Goal: Task Accomplishment & Management: Complete application form

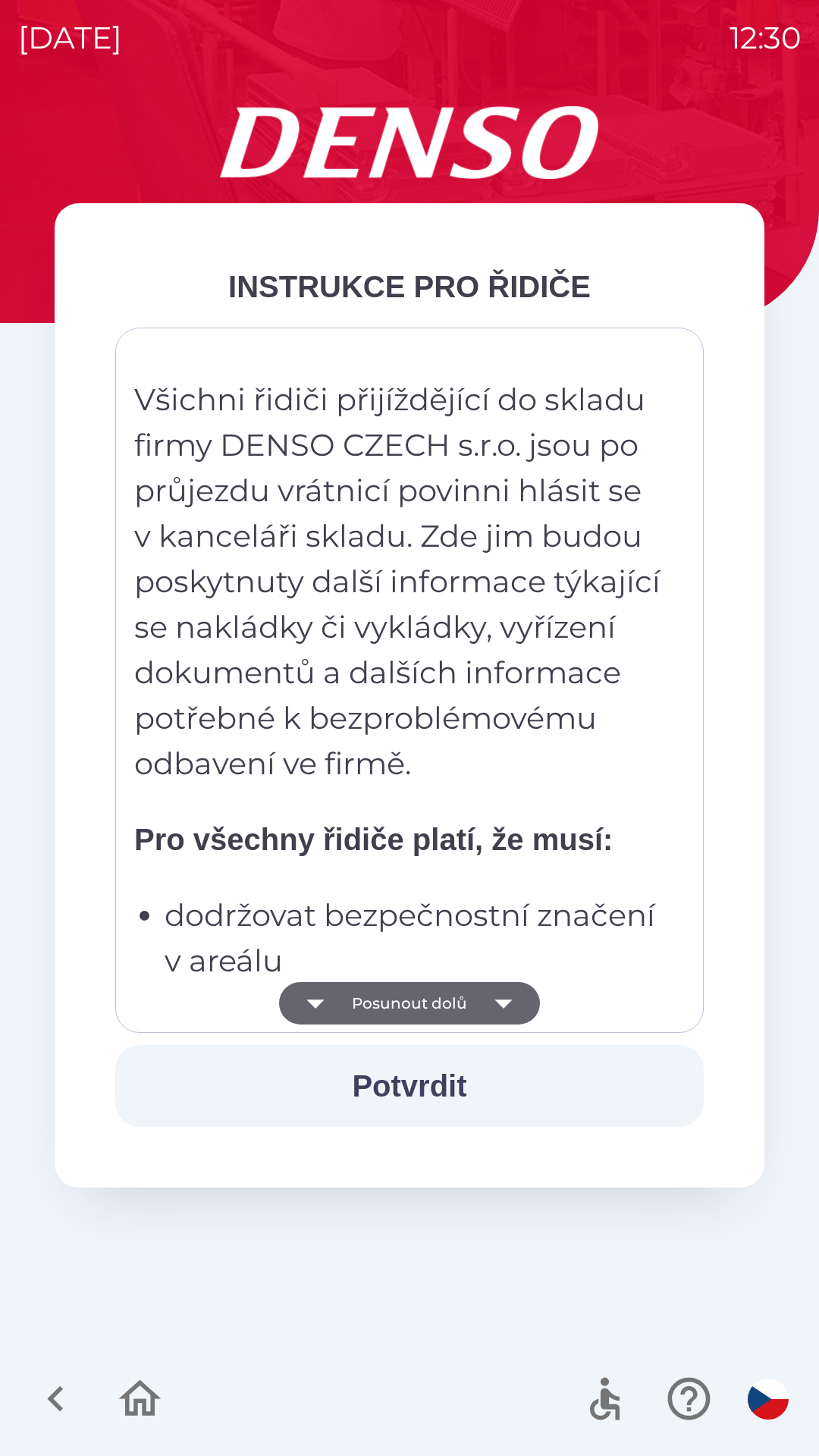
click at [391, 1011] on button "Posunout dolů" at bounding box center [410, 1003] width 261 height 43
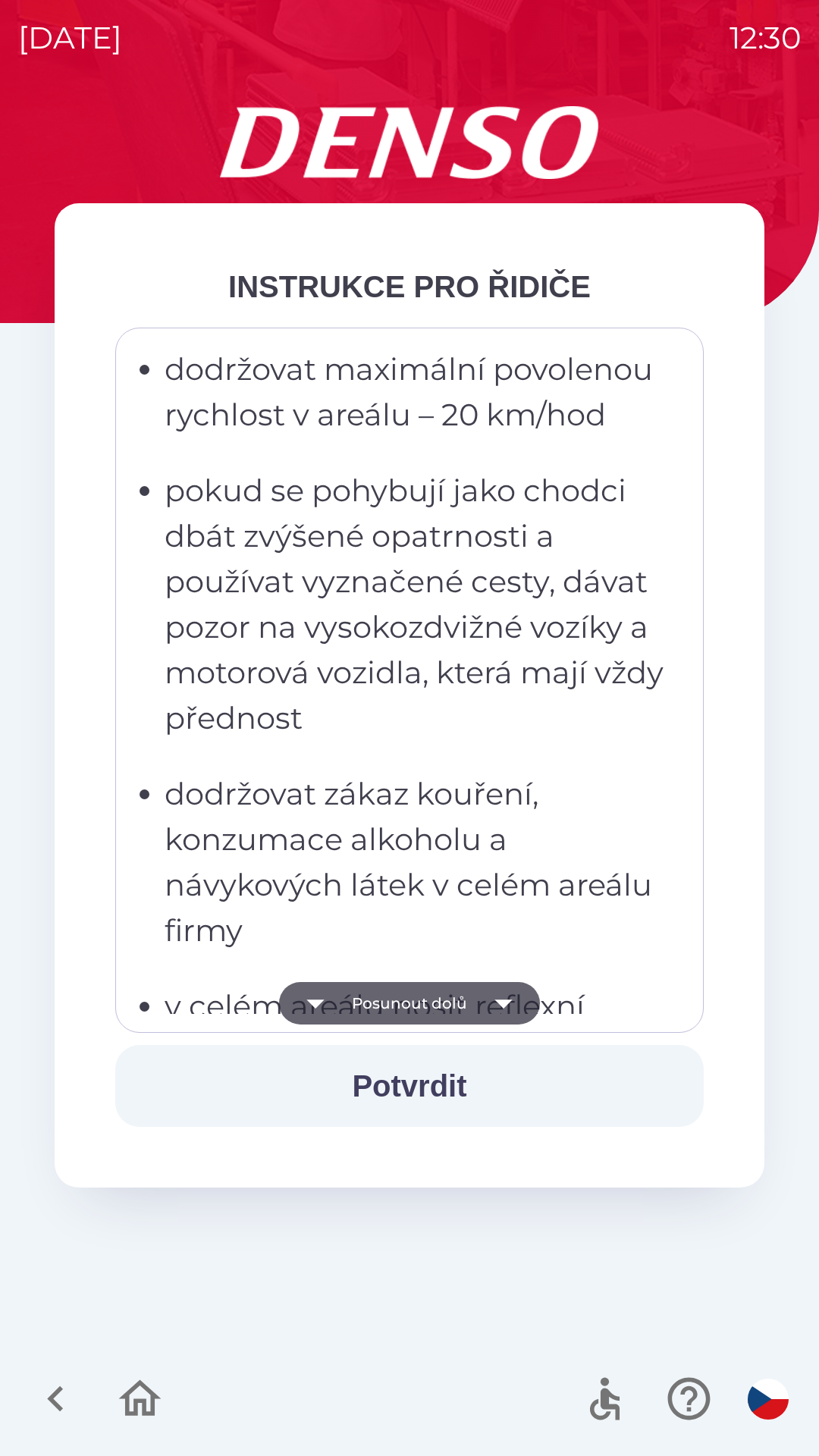
click at [392, 1008] on button "Posunout dolů" at bounding box center [410, 1003] width 261 height 43
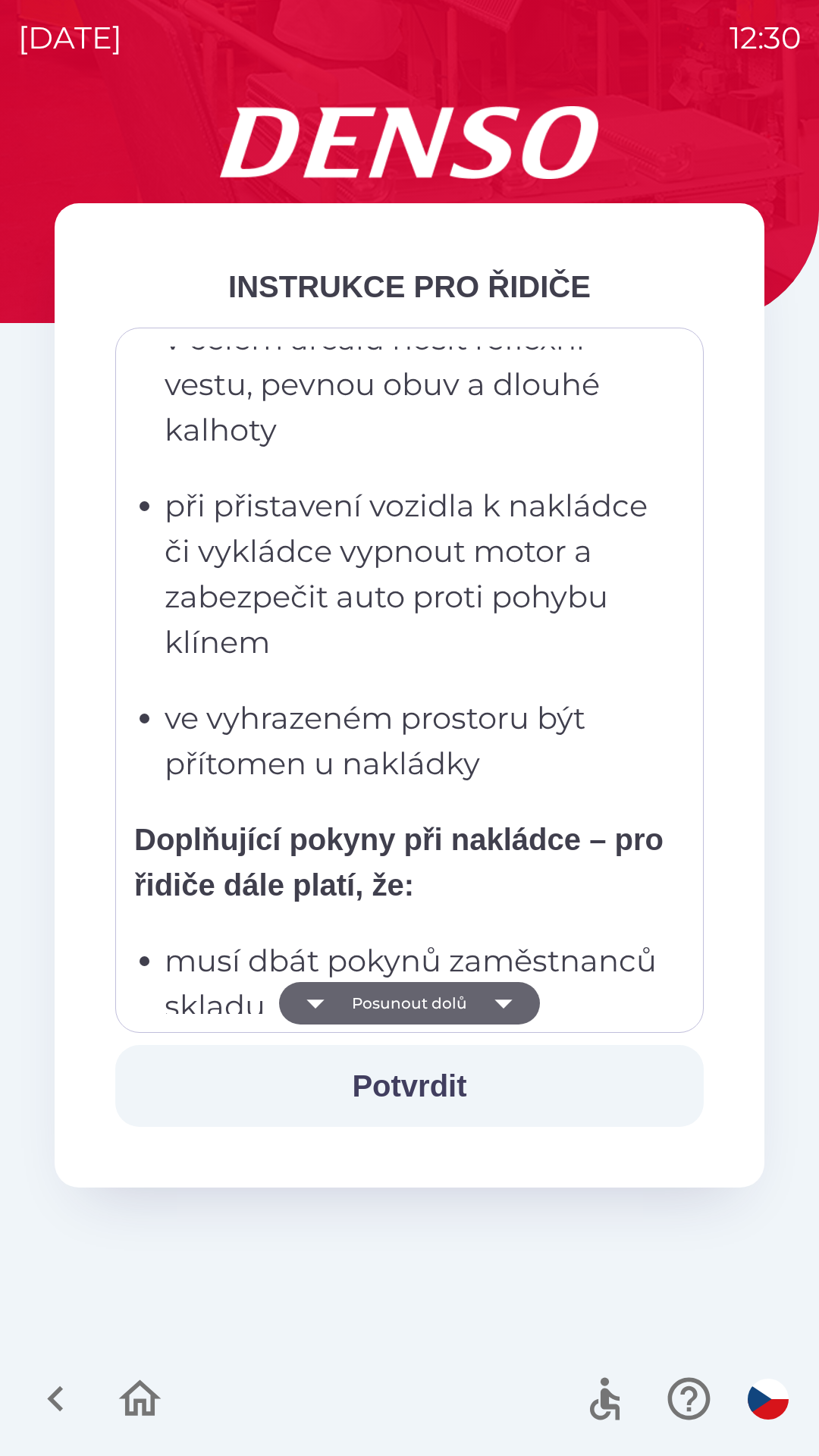
click at [397, 1008] on button "Posunout dolů" at bounding box center [410, 1003] width 261 height 43
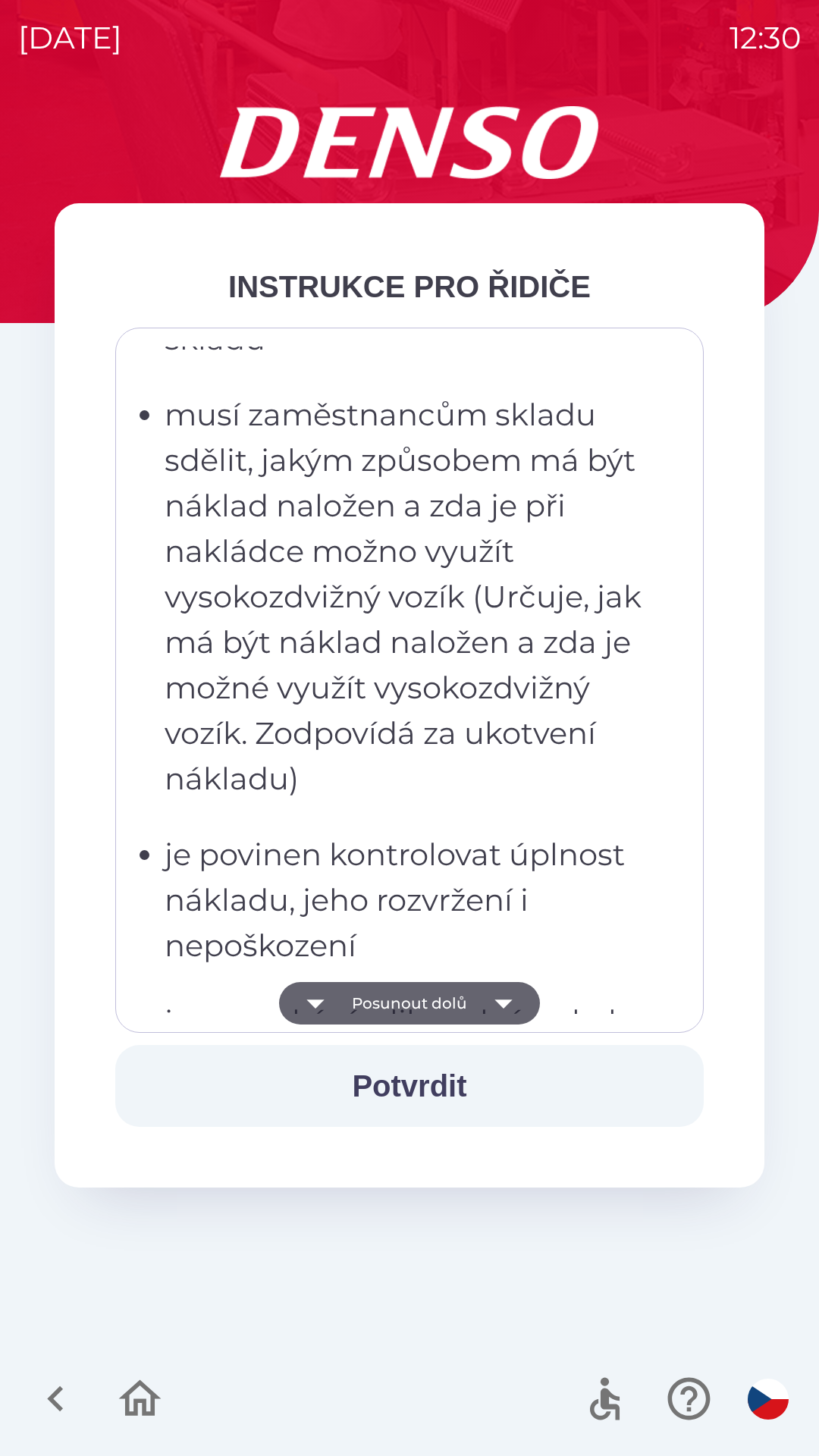
click at [393, 1007] on button "Posunout dolů" at bounding box center [410, 1003] width 261 height 43
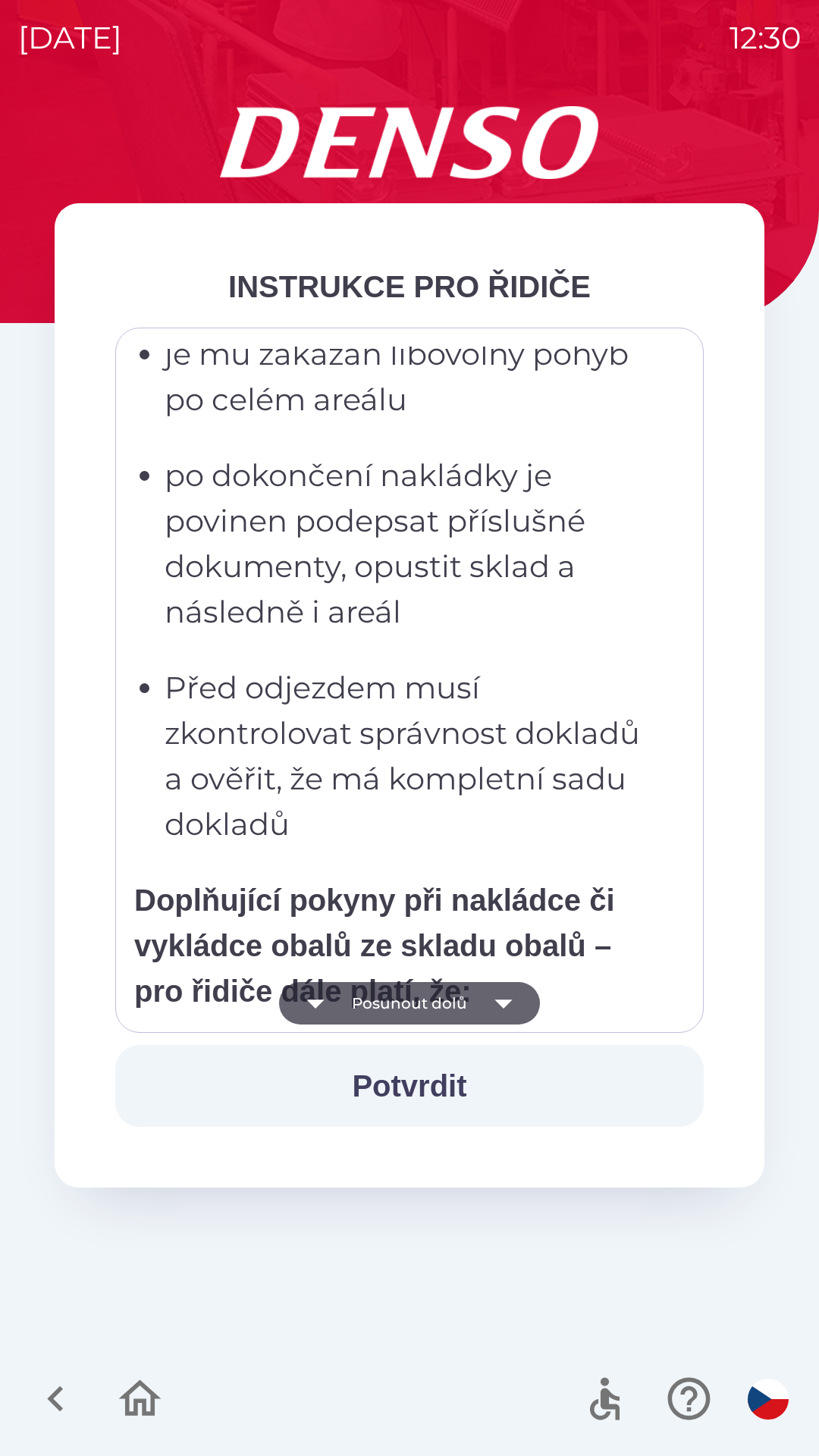
click at [398, 1007] on button "Posunout dolů" at bounding box center [410, 1003] width 261 height 43
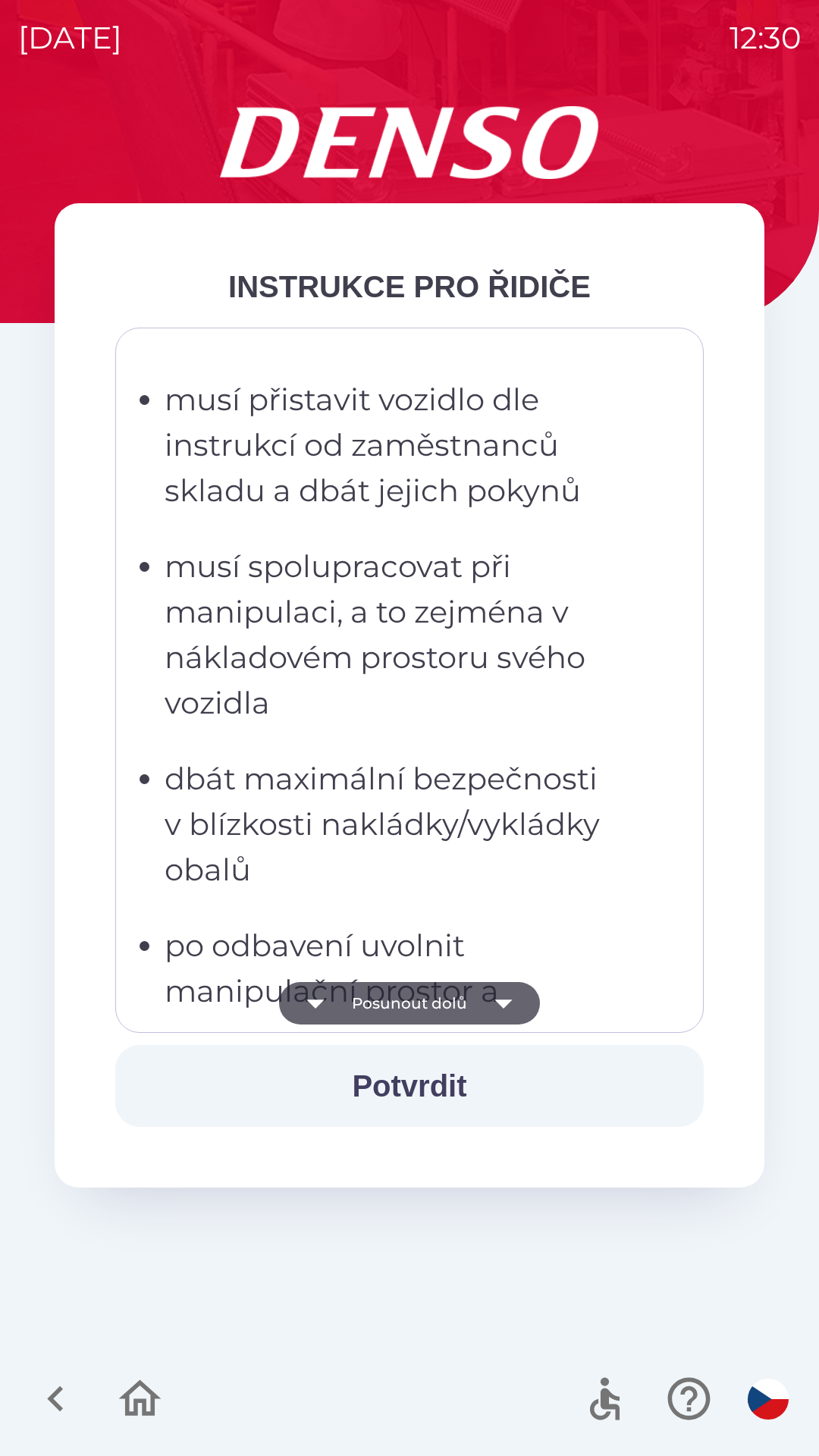
click at [405, 1004] on button "Posunout dolů" at bounding box center [410, 1003] width 261 height 43
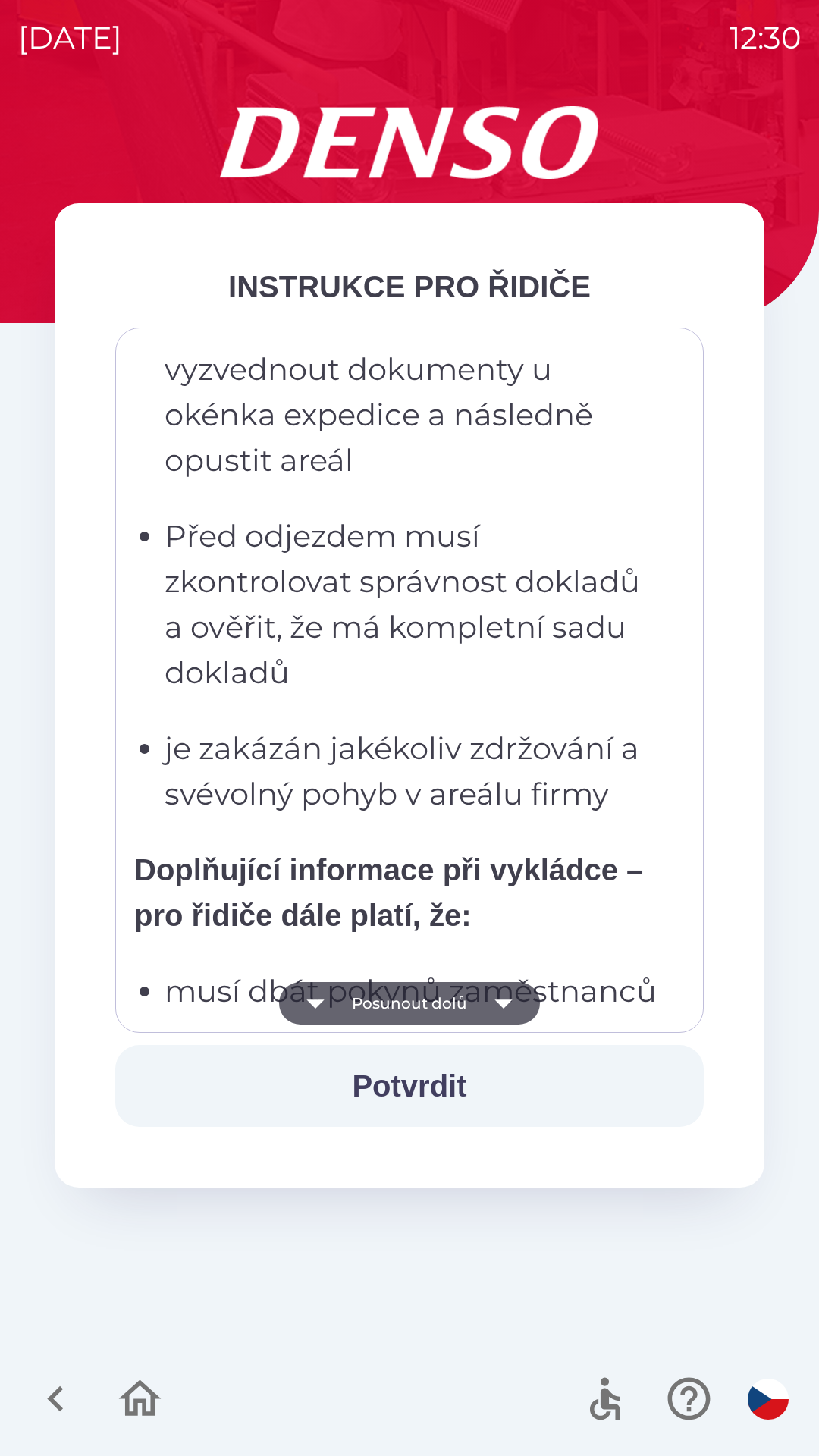
click at [419, 1003] on button "Posunout dolů" at bounding box center [410, 1003] width 261 height 43
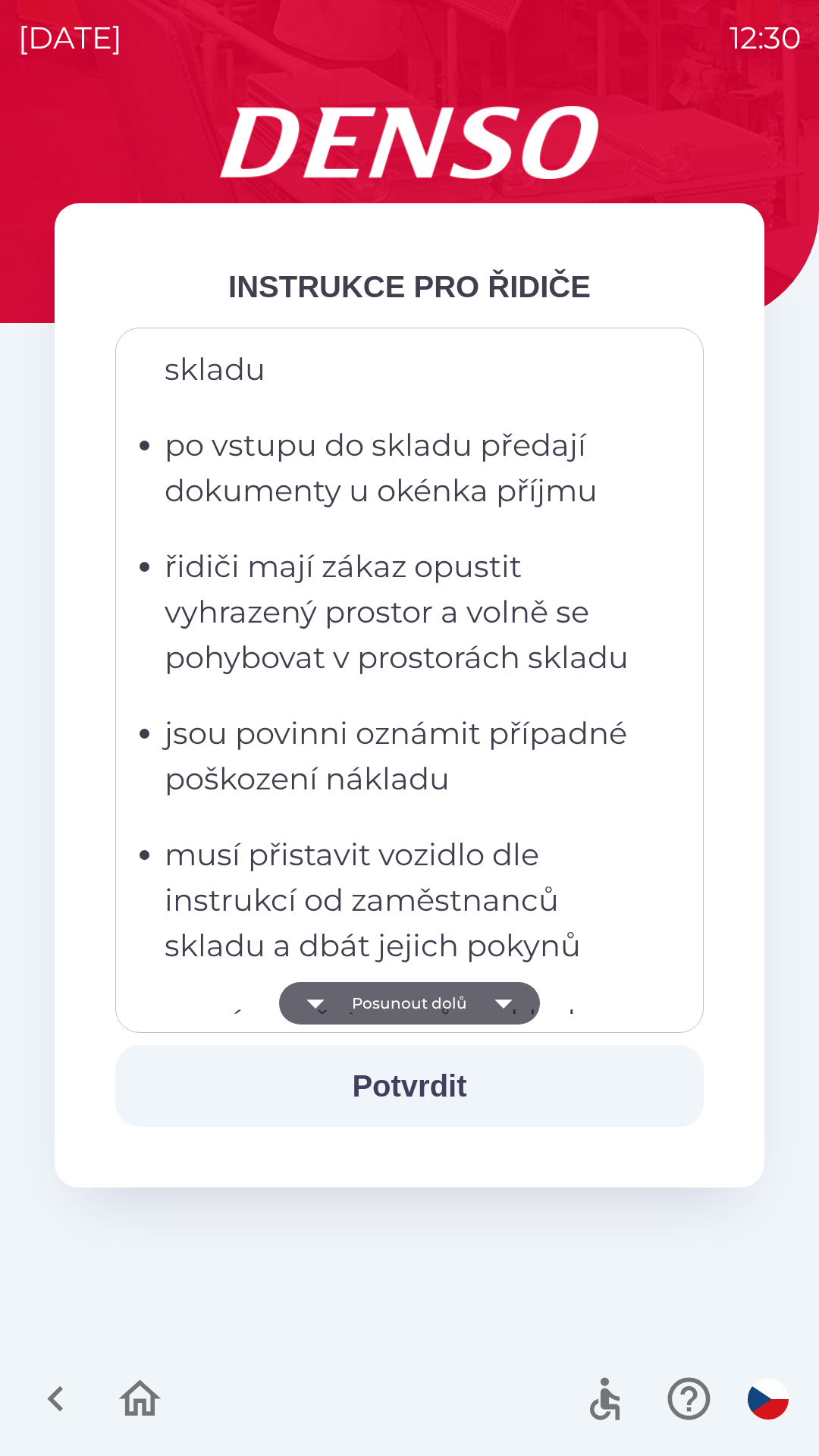
click at [428, 996] on button "Posunout dolů" at bounding box center [410, 1003] width 261 height 43
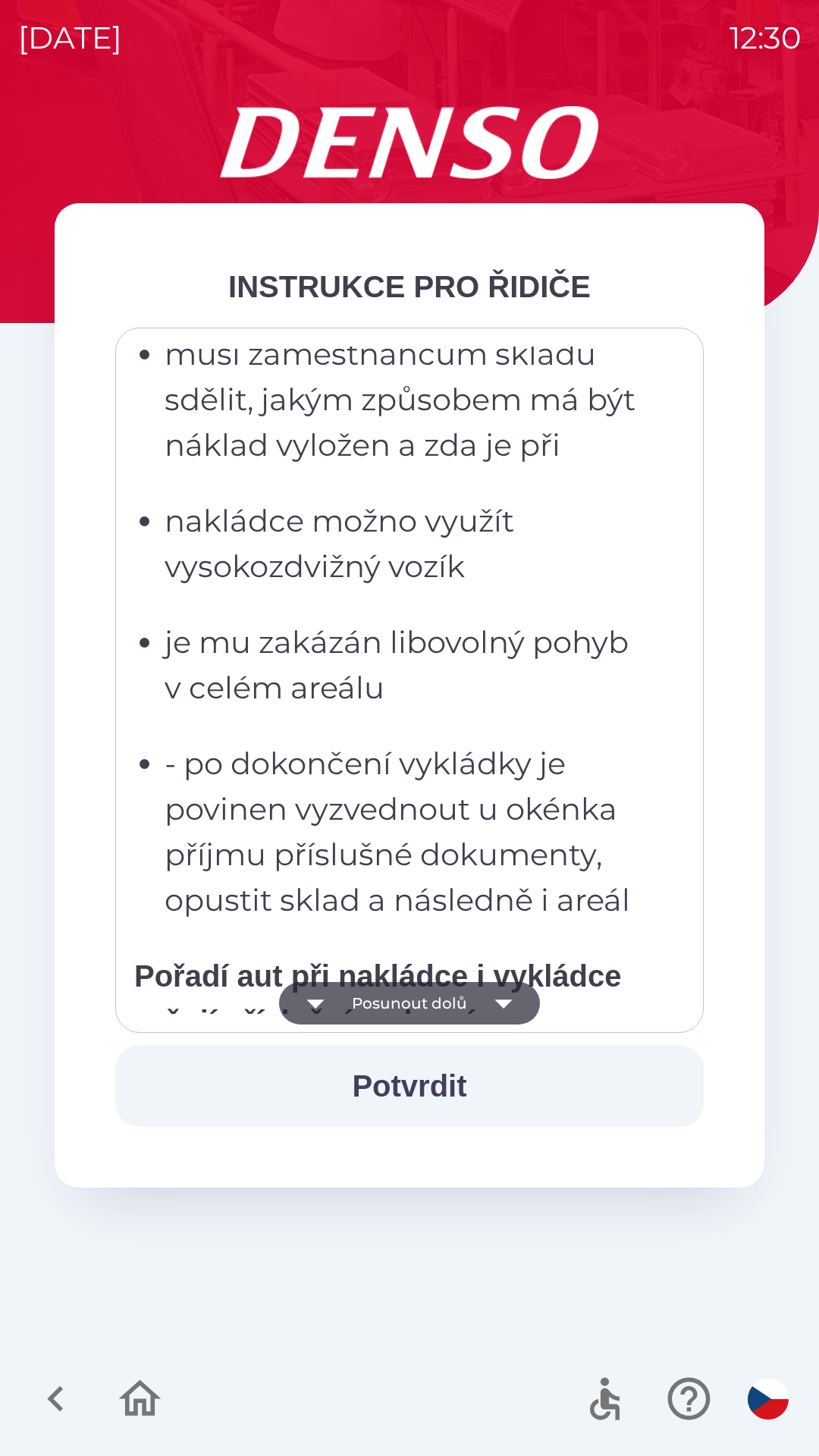
click at [425, 999] on button "Posunout dolů" at bounding box center [410, 1003] width 261 height 43
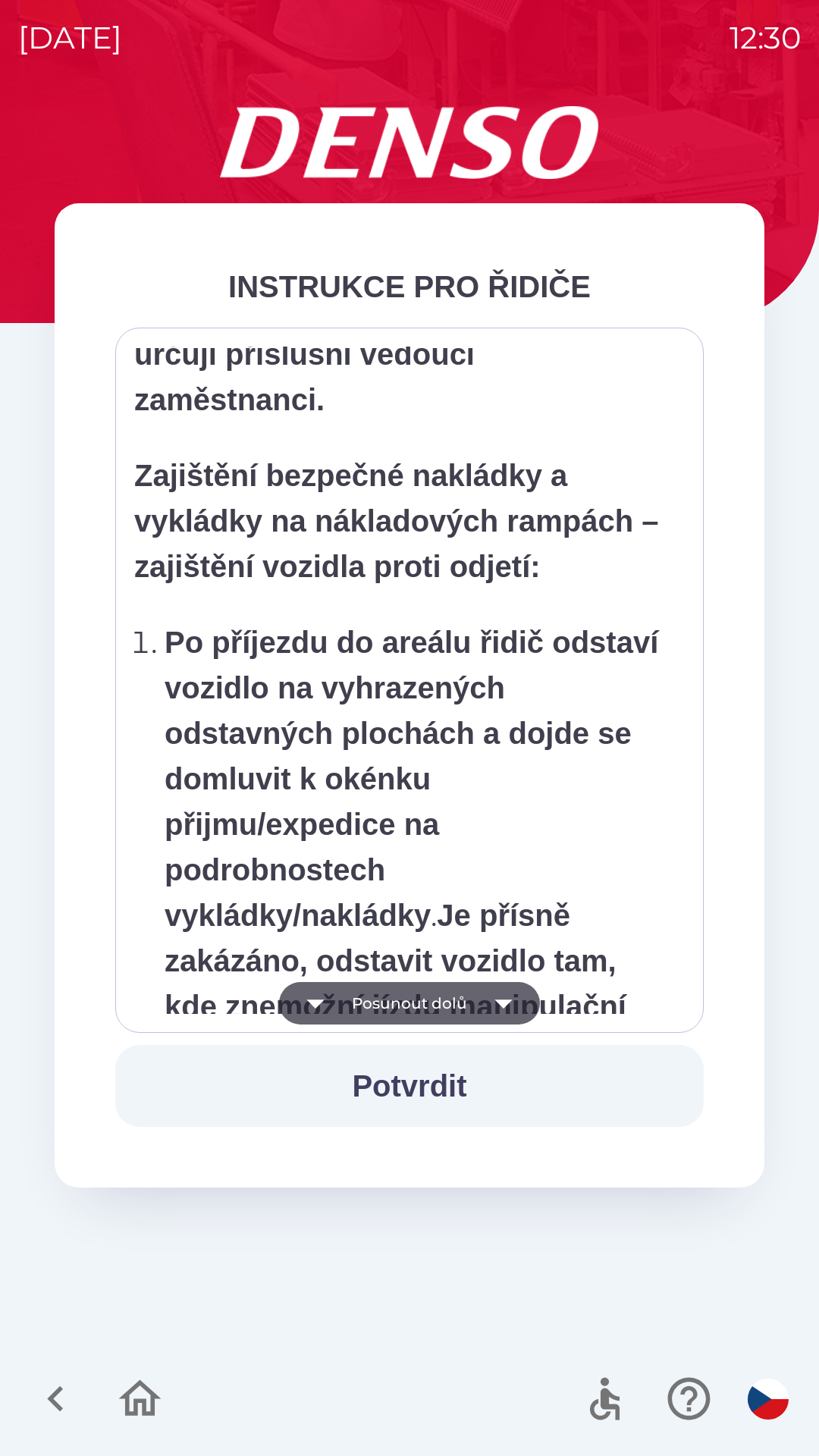
click at [419, 997] on button "Posunout dolů" at bounding box center [410, 1003] width 261 height 43
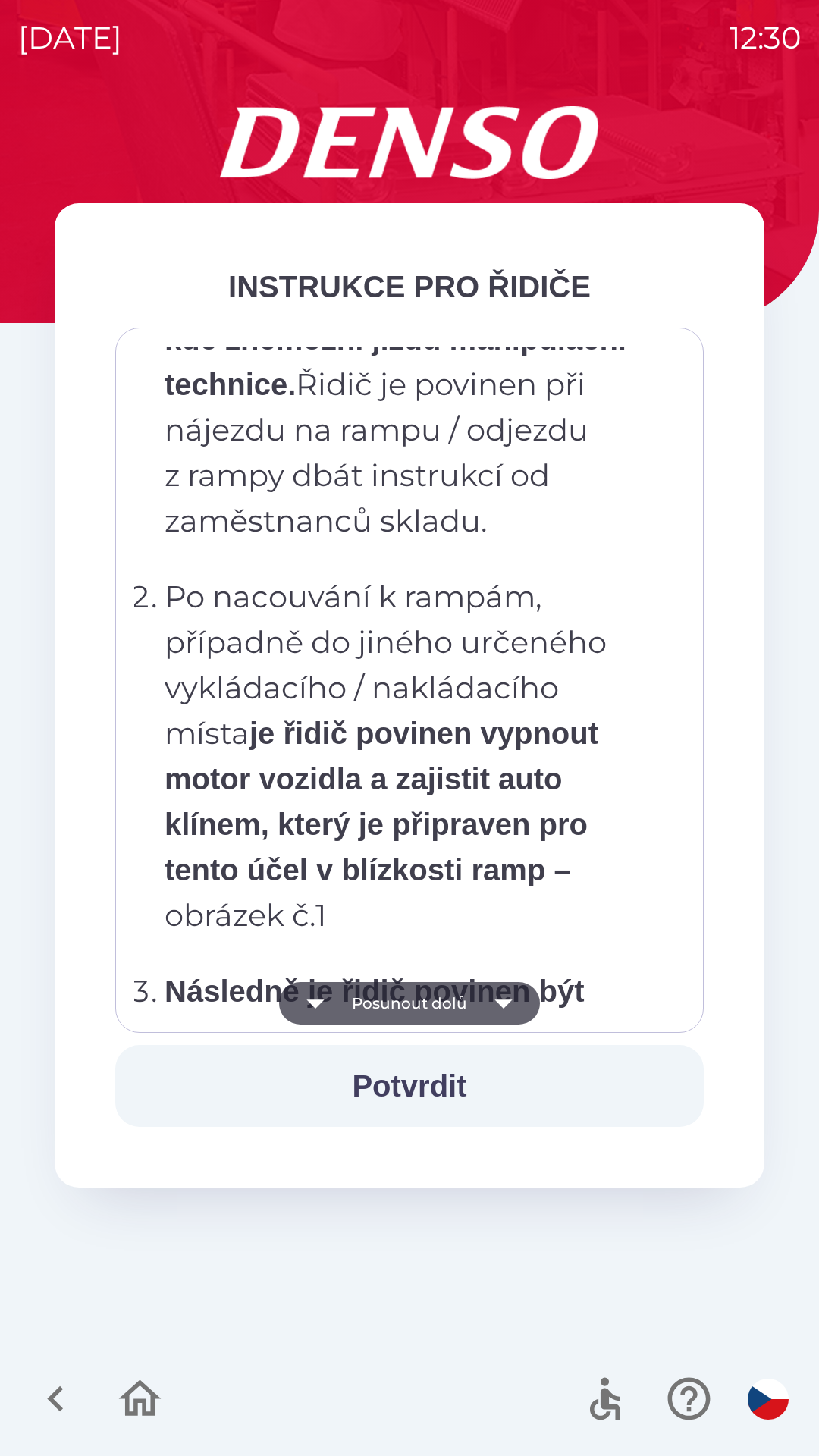
click at [425, 1001] on button "Posunout dolů" at bounding box center [410, 1003] width 261 height 43
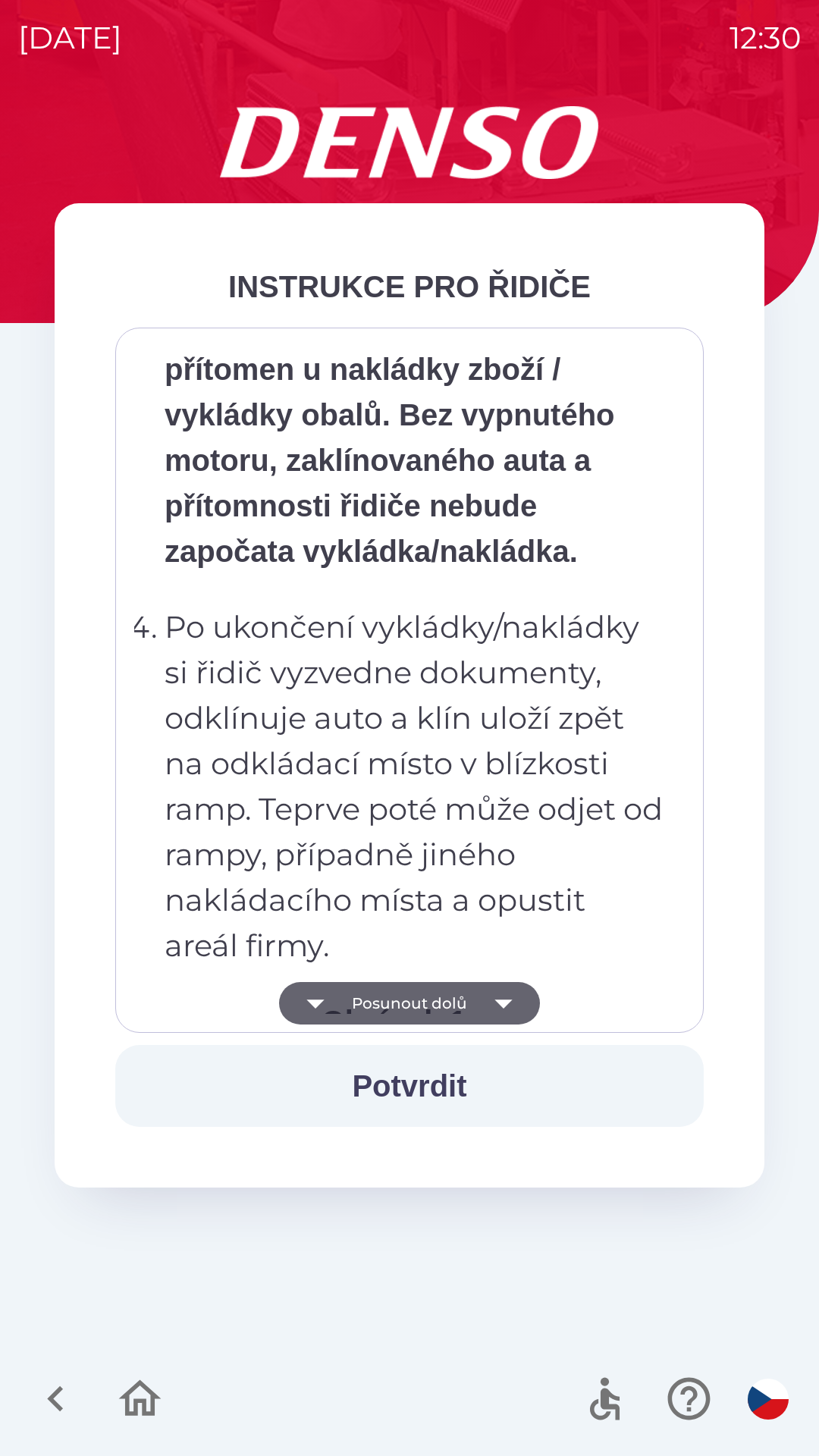
click at [425, 1004] on button "Posunout dolů" at bounding box center [410, 1003] width 261 height 43
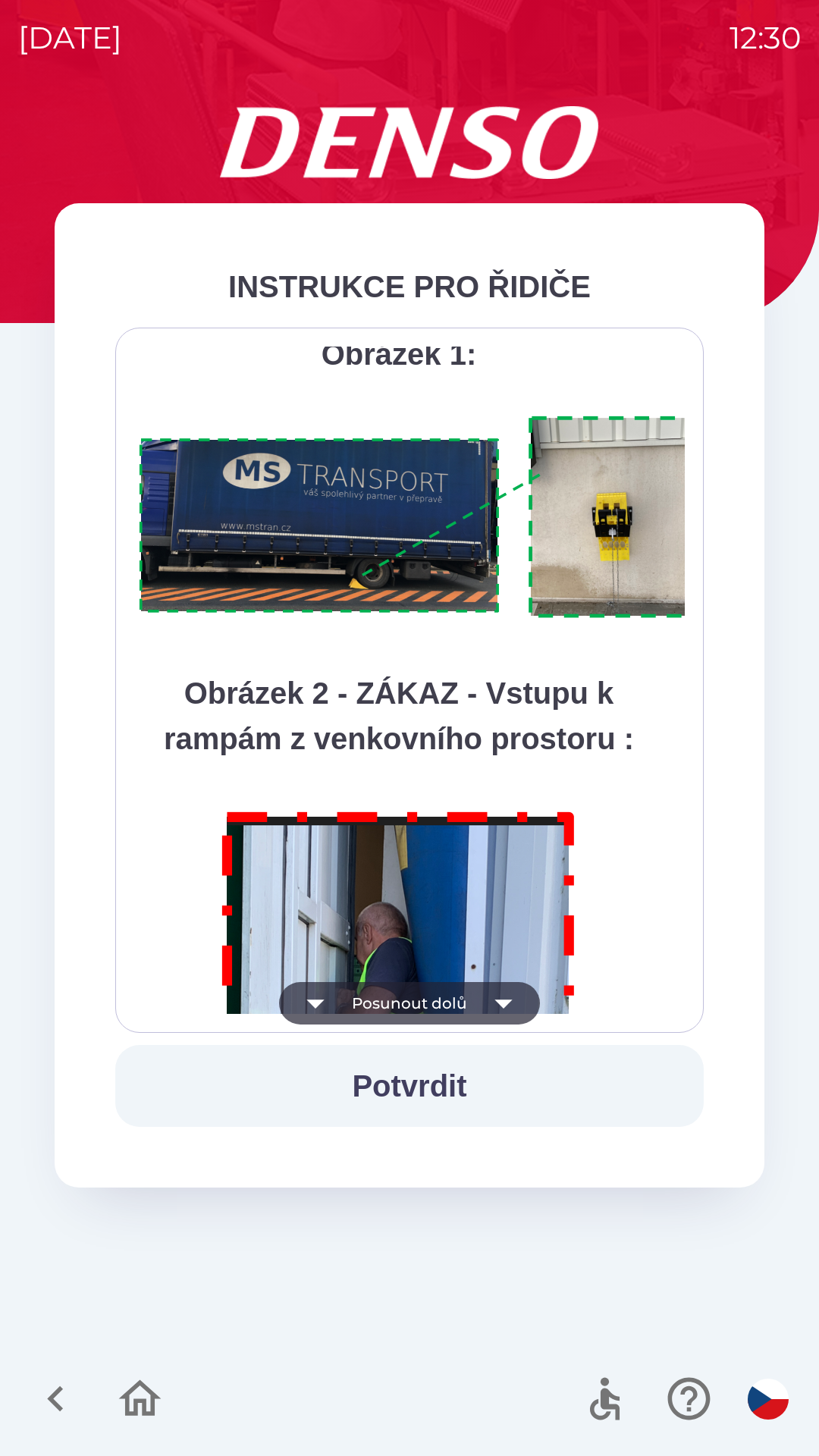
click at [425, 1003] on button "Posunout dolů" at bounding box center [410, 1003] width 261 height 43
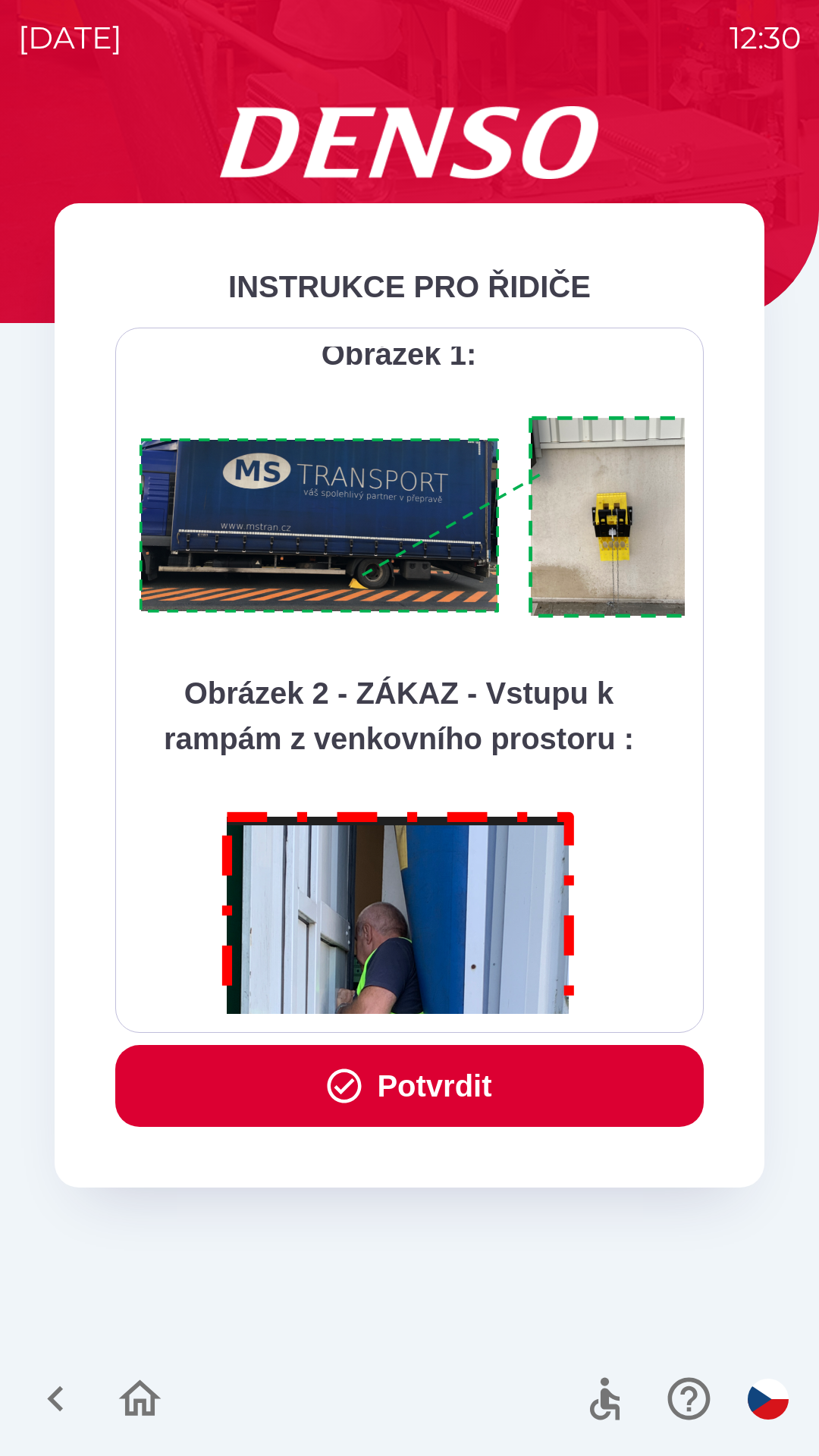
scroll to position [8523, 0]
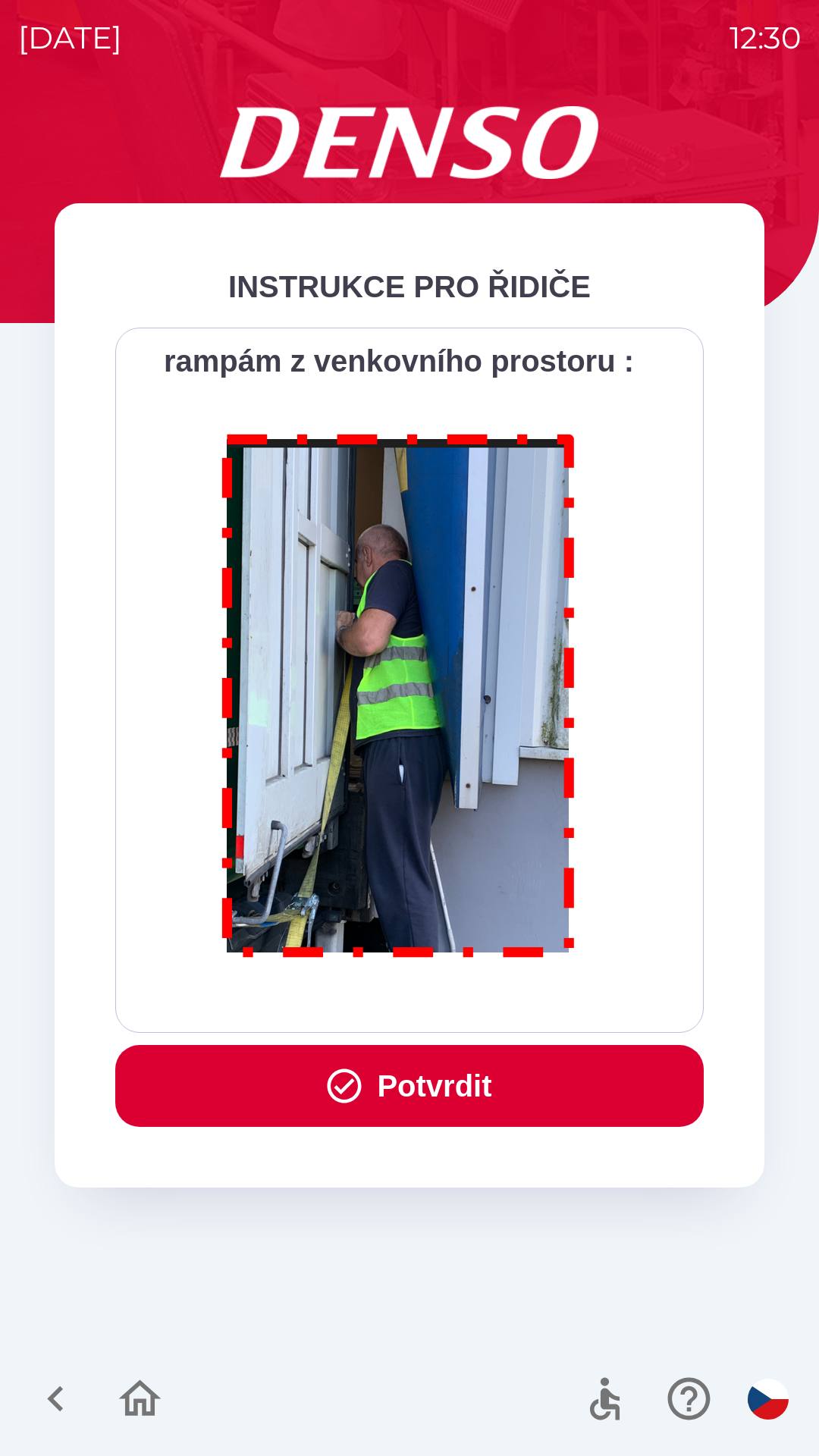
click at [428, 1083] on button "Potvrdit" at bounding box center [409, 1086] width 588 height 82
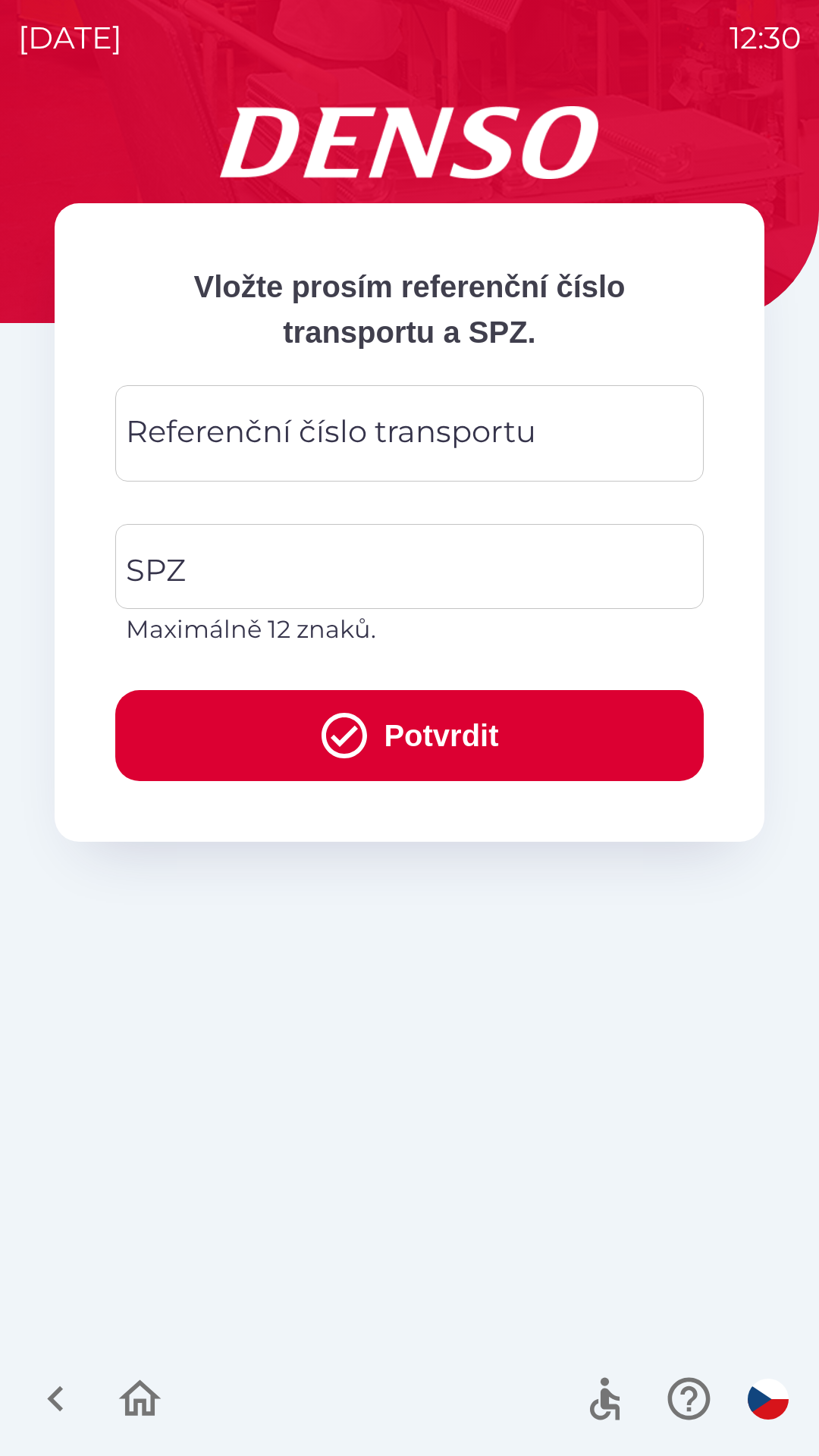
click at [256, 438] on div "Referenční číslo transportu Referenční číslo transportu" at bounding box center [409, 433] width 588 height 97
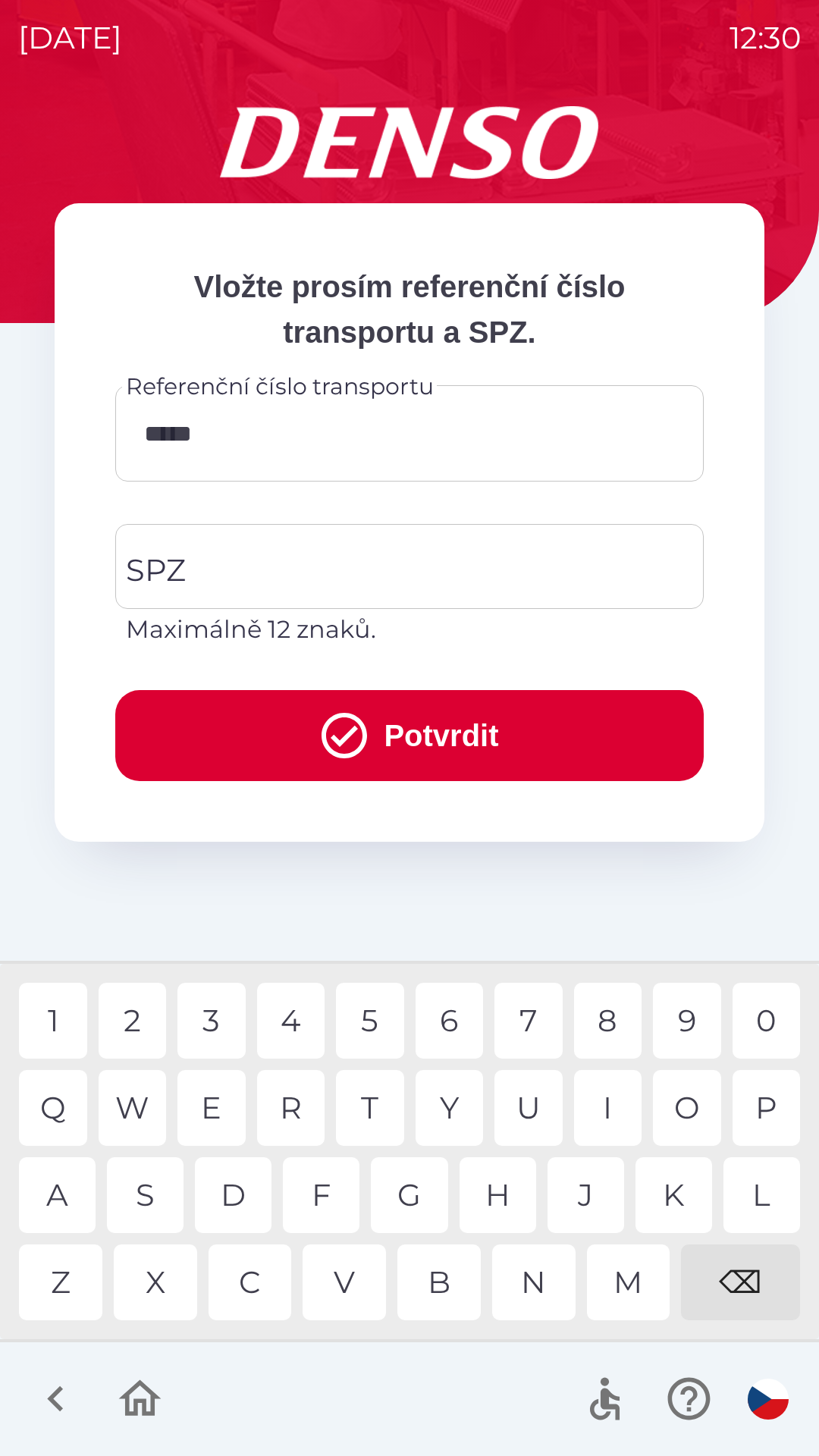
type input "******"
click at [762, 1014] on div "0" at bounding box center [766, 1021] width 68 height 76
click at [259, 560] on input "SPZ" at bounding box center [398, 566] width 552 height 71
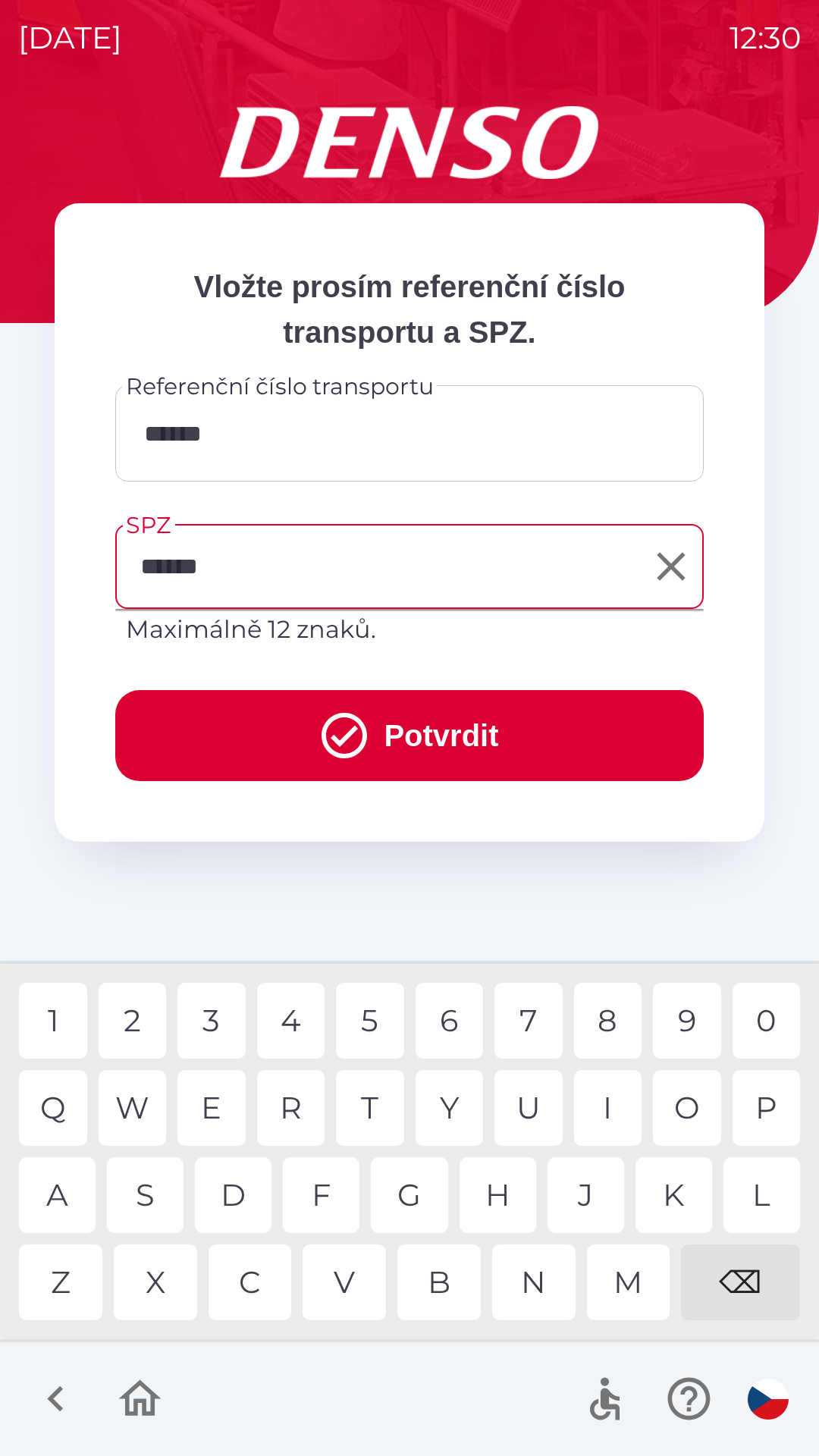
click at [374, 1027] on div "5" at bounding box center [370, 1021] width 68 height 76
type input "*******"
click at [466, 744] on button "Potvrdit" at bounding box center [409, 735] width 588 height 91
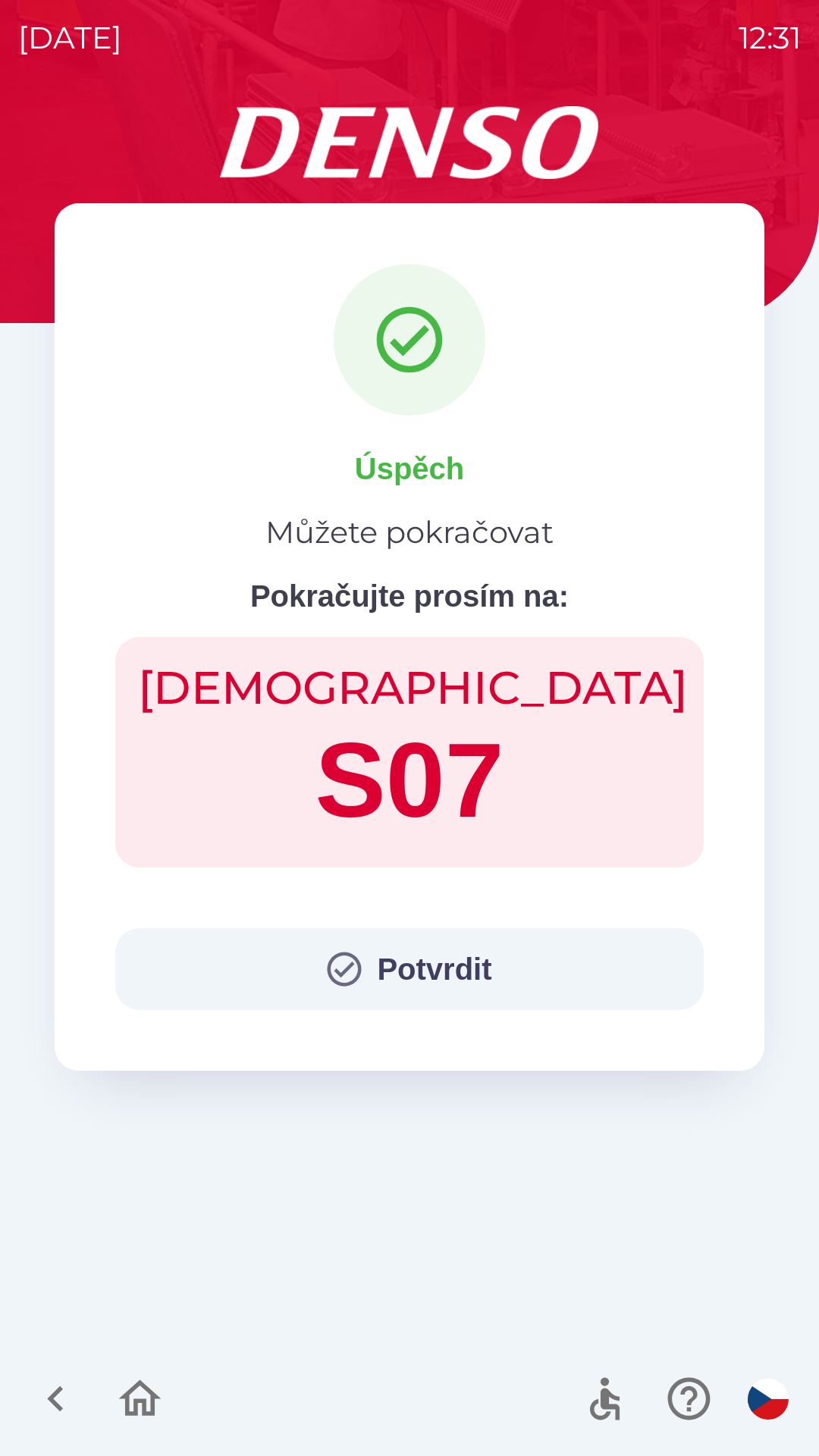
click at [424, 971] on button "Potvrdit" at bounding box center [409, 969] width 588 height 82
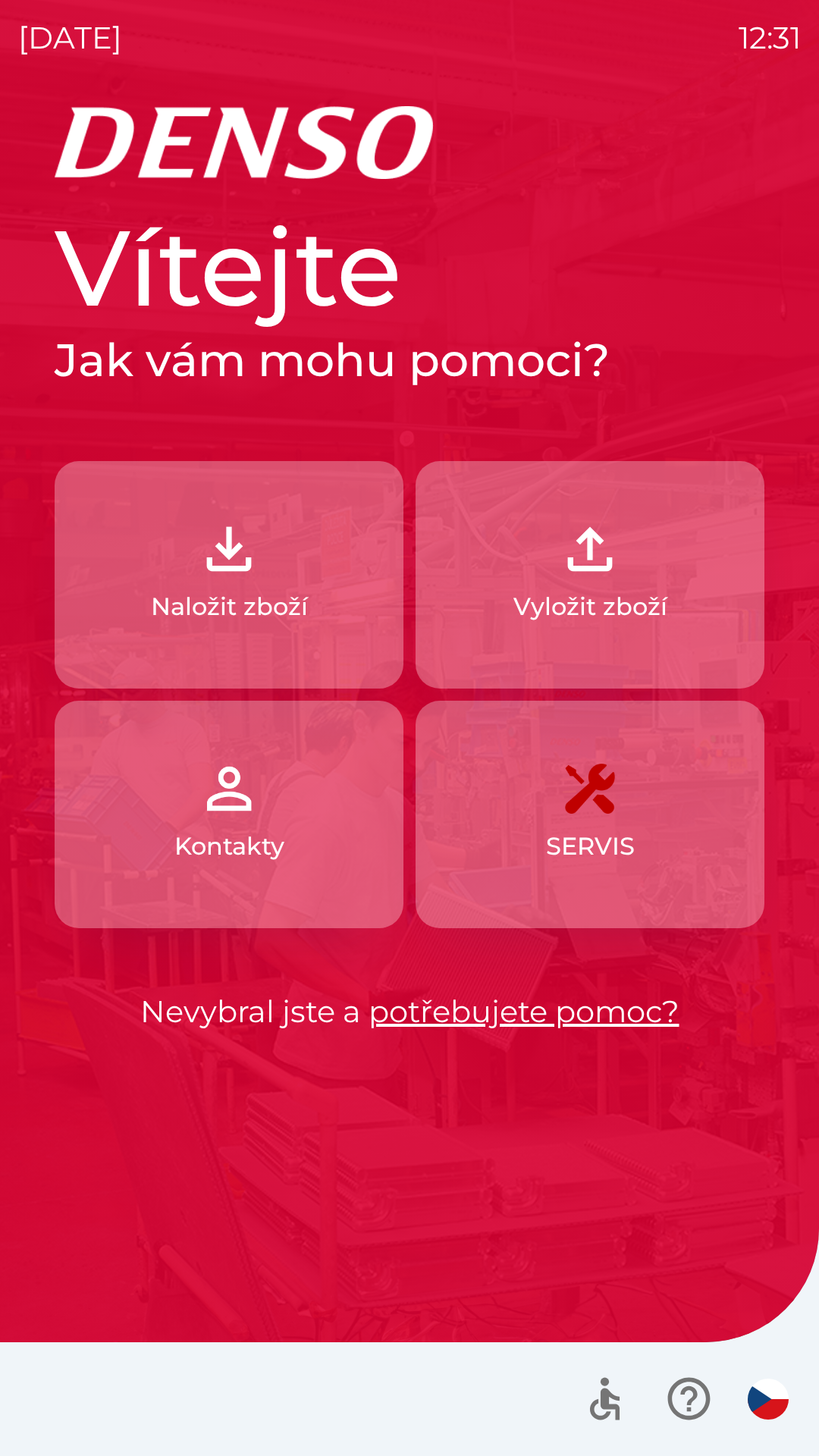
click at [235, 592] on p "Naložit zboží" at bounding box center [230, 607] width 157 height 36
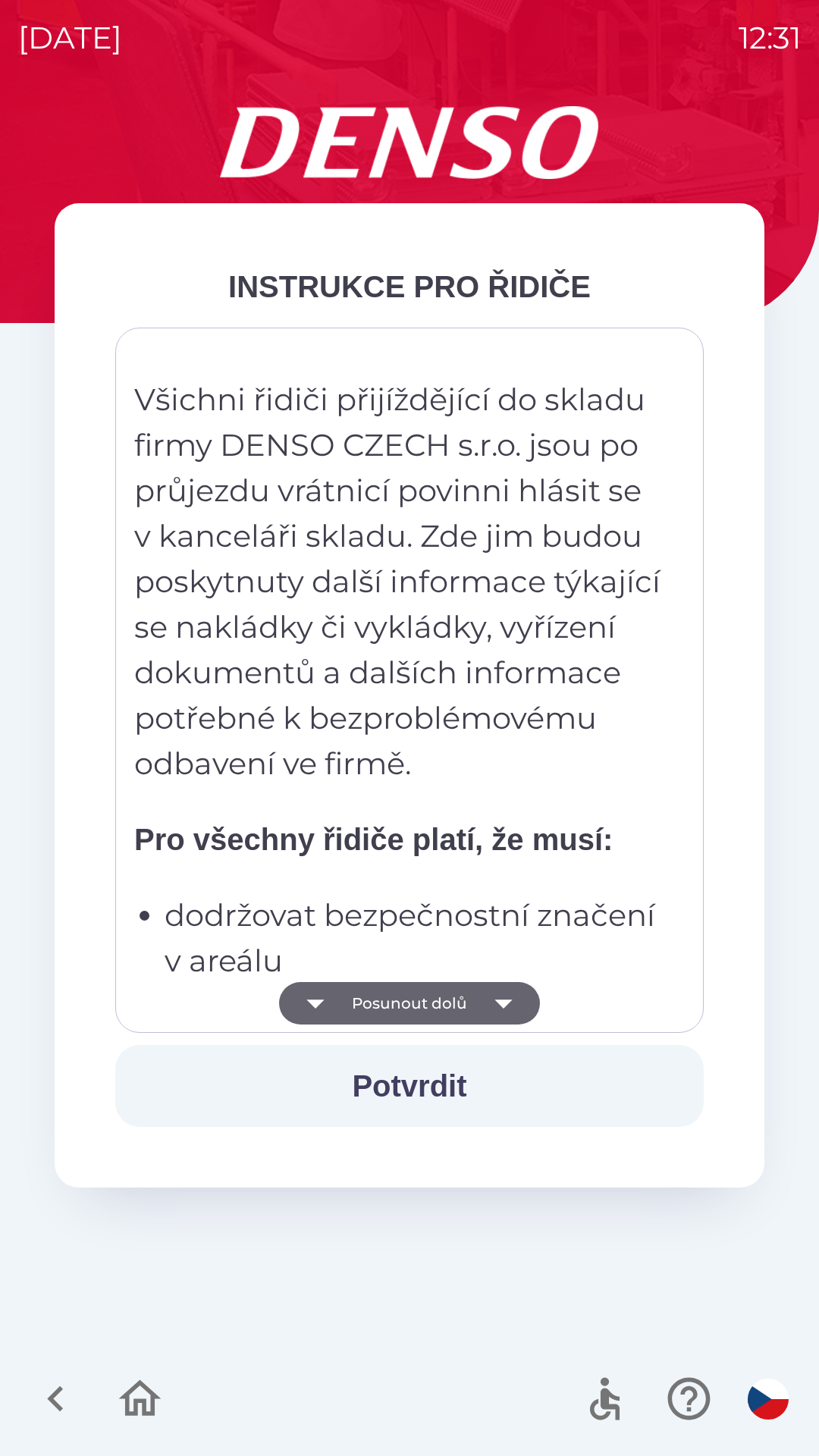
click at [421, 1081] on button "Potvrdit" at bounding box center [409, 1086] width 588 height 82
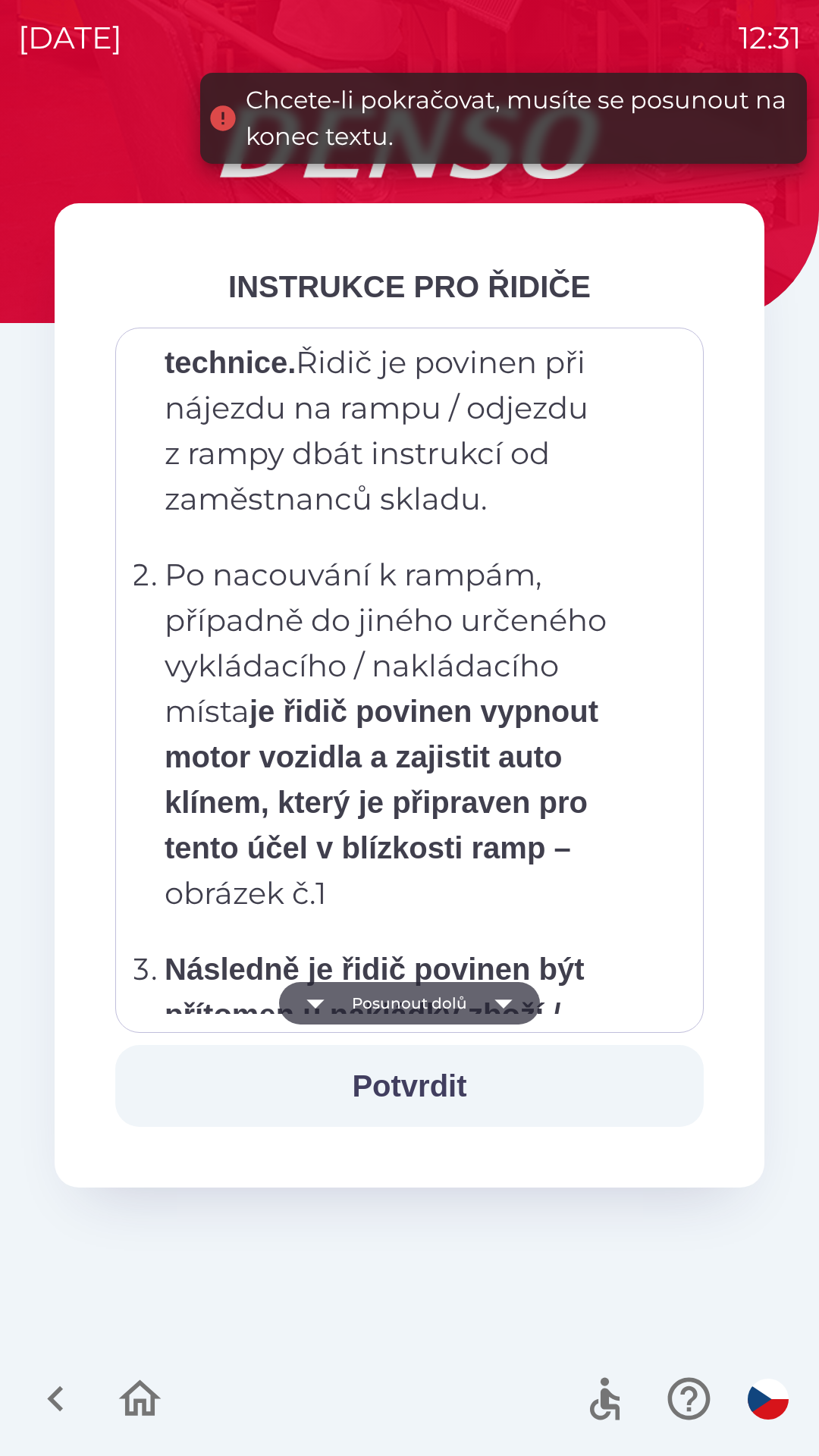
scroll to position [8523, 0]
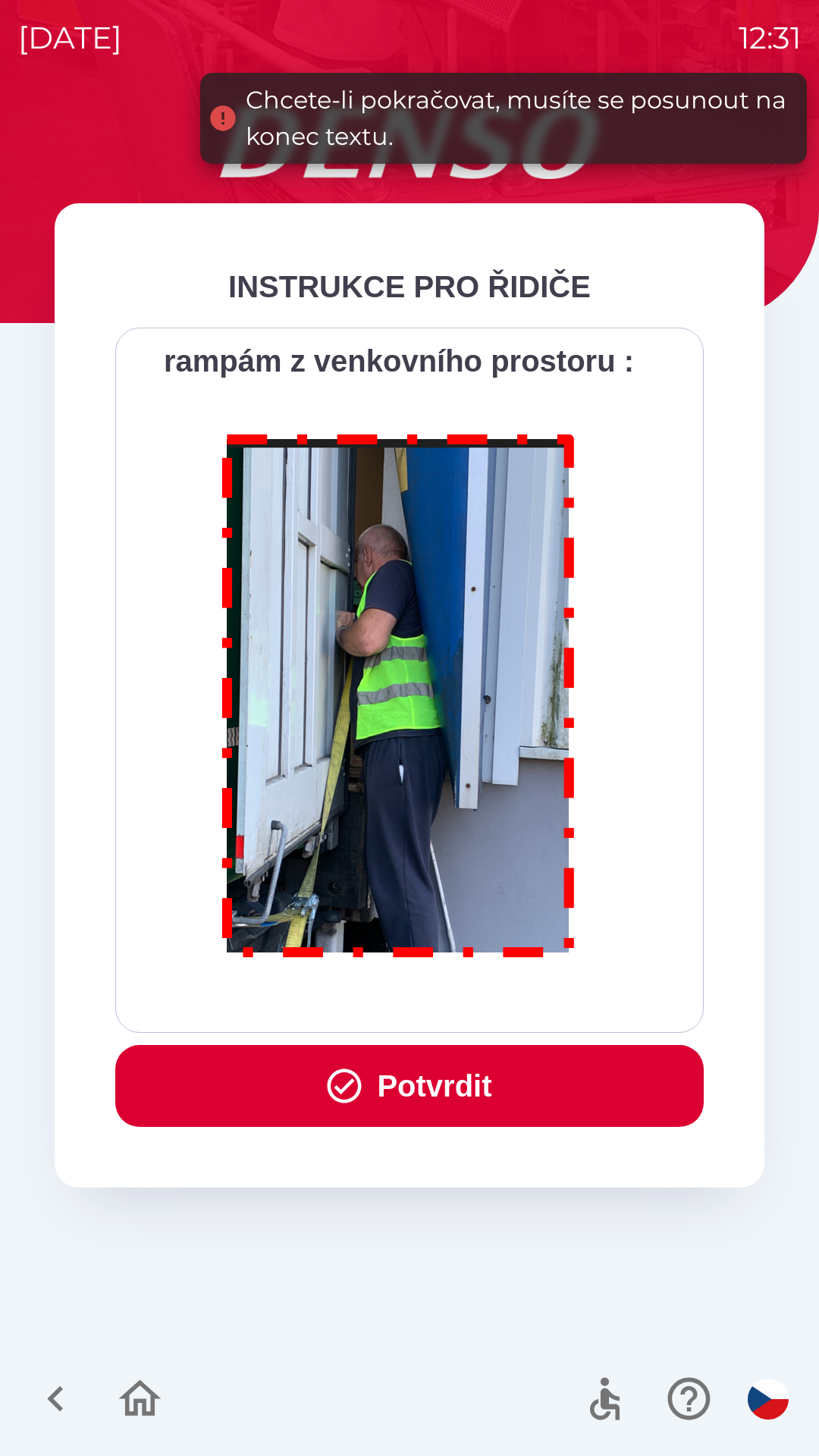
click at [414, 1083] on button "Potvrdit" at bounding box center [409, 1086] width 588 height 82
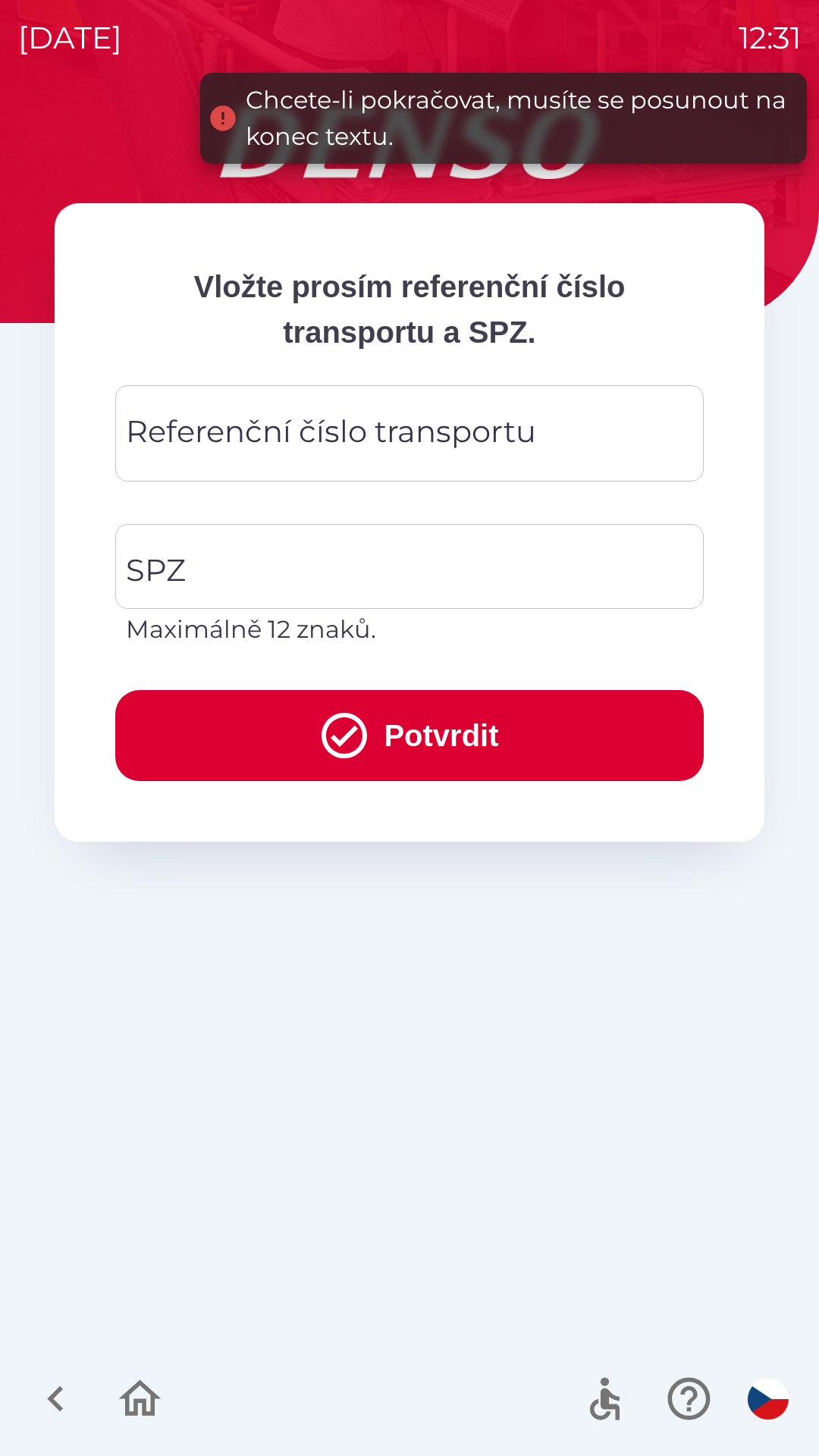
click at [306, 439] on div "Referenční číslo transportu Referenční číslo transportu" at bounding box center [409, 433] width 588 height 97
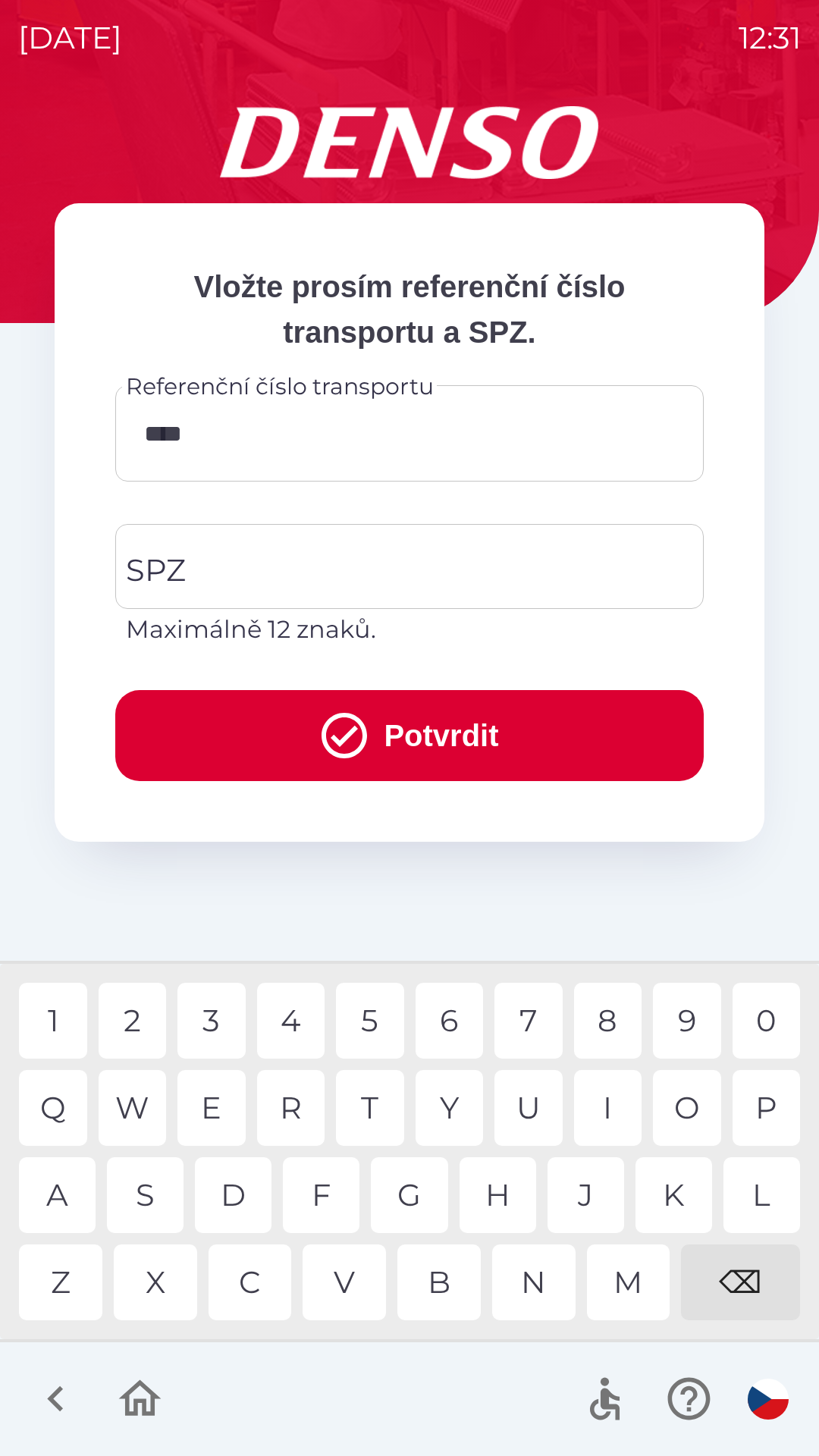
click at [208, 1025] on div "3" at bounding box center [211, 1021] width 68 height 76
click at [608, 1027] on div "8" at bounding box center [607, 1021] width 68 height 76
click at [689, 1020] on div "9" at bounding box center [686, 1021] width 68 height 76
type input "******"
click at [434, 740] on button "Potvrdit" at bounding box center [409, 735] width 588 height 91
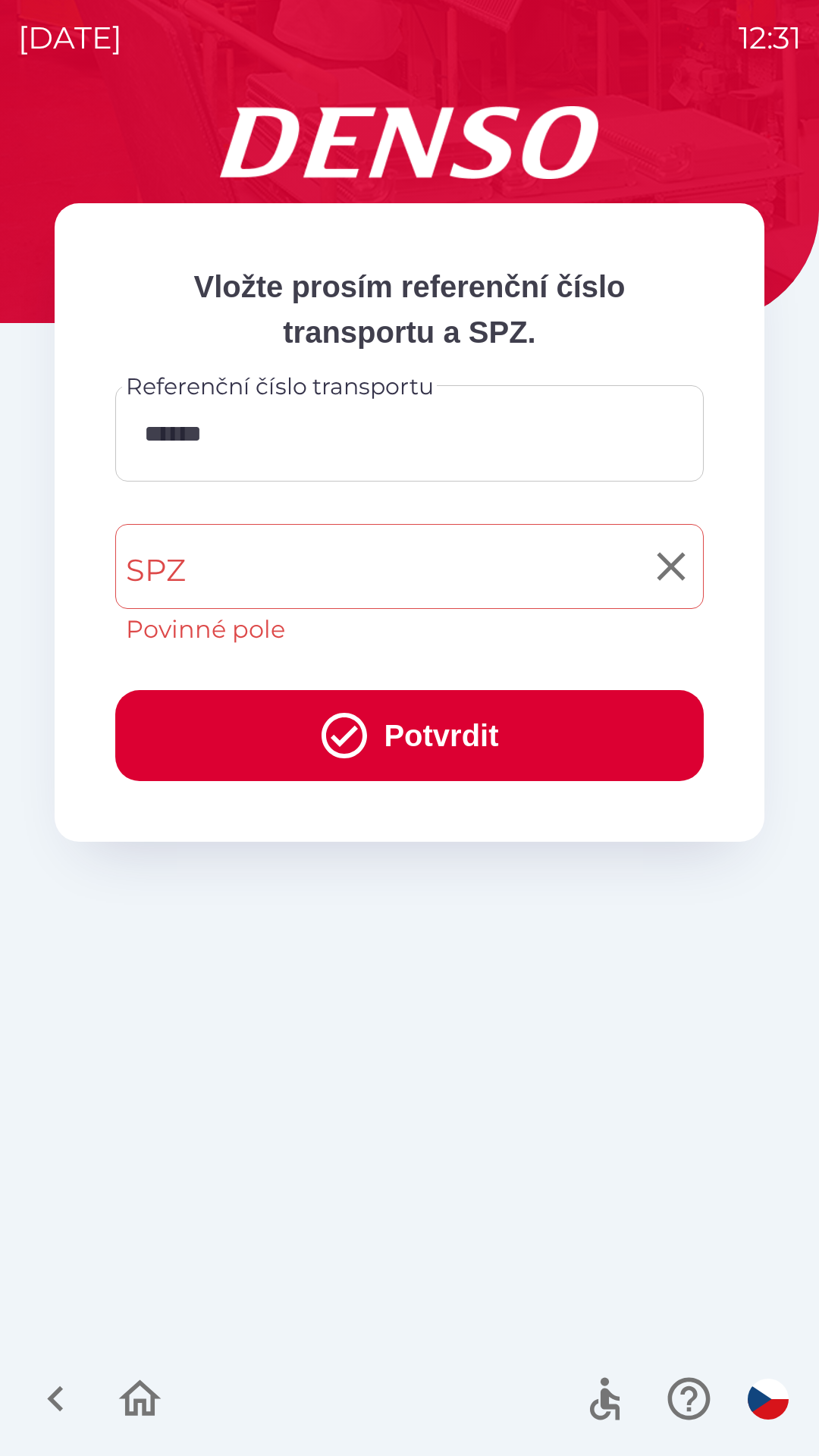
click at [235, 576] on input "SPZ" at bounding box center [398, 566] width 552 height 71
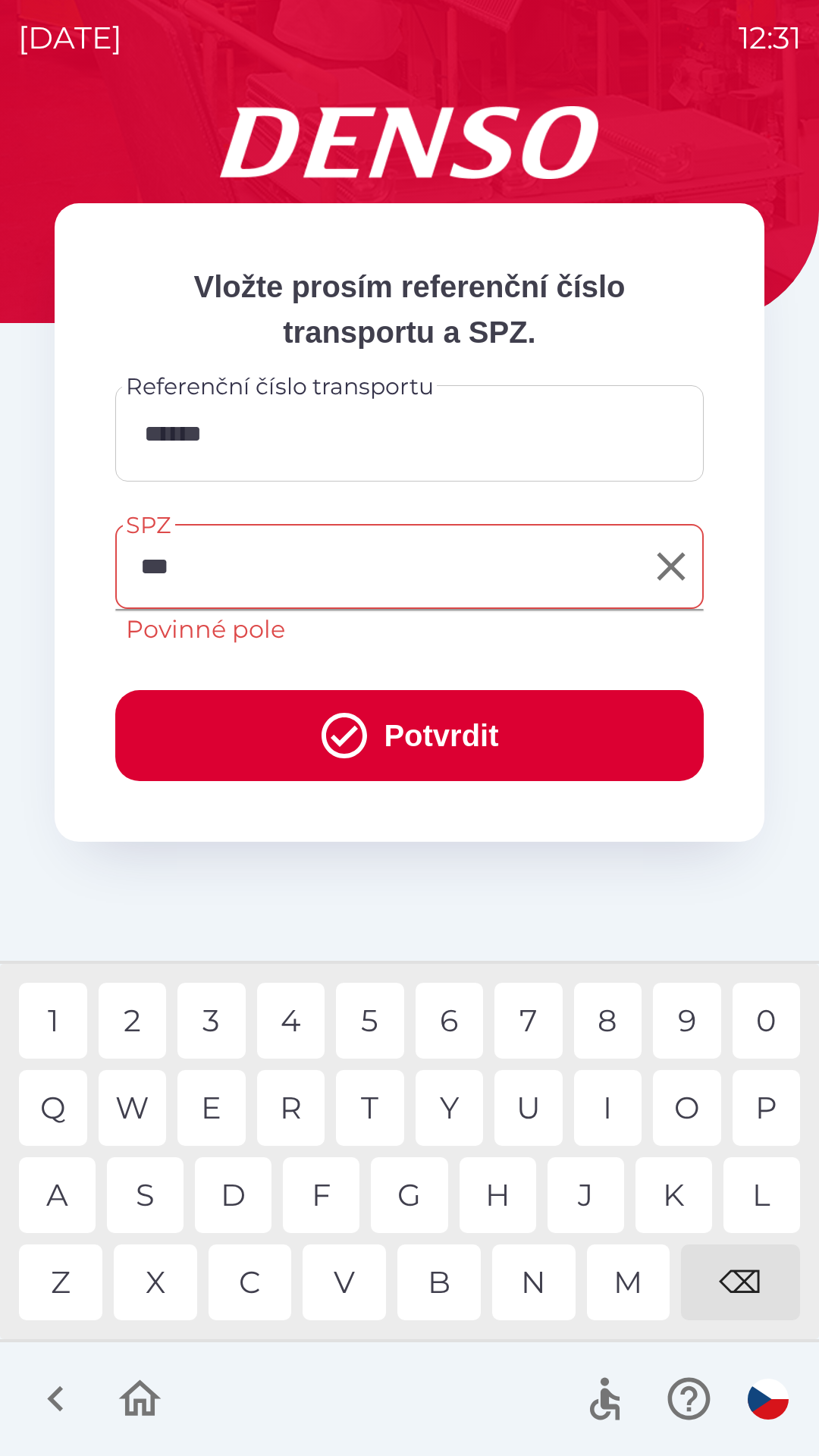
click at [219, 1025] on div "3" at bounding box center [211, 1021] width 68 height 76
click at [548, 1024] on div "7" at bounding box center [528, 1021] width 68 height 76
type input "*******"
click at [416, 722] on button "Potvrdit" at bounding box center [409, 735] width 588 height 91
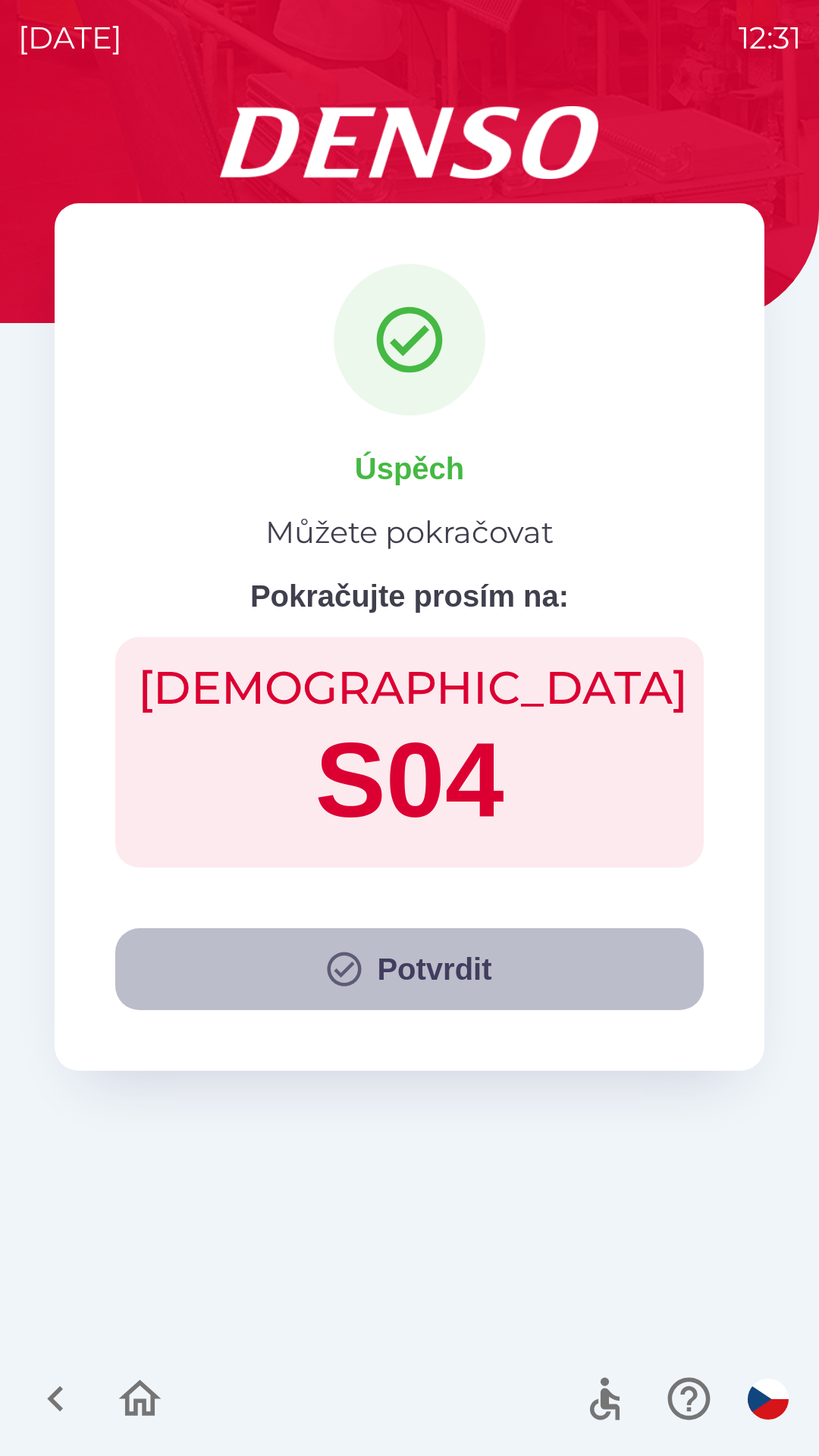
click at [412, 965] on button "Potvrdit" at bounding box center [409, 969] width 588 height 82
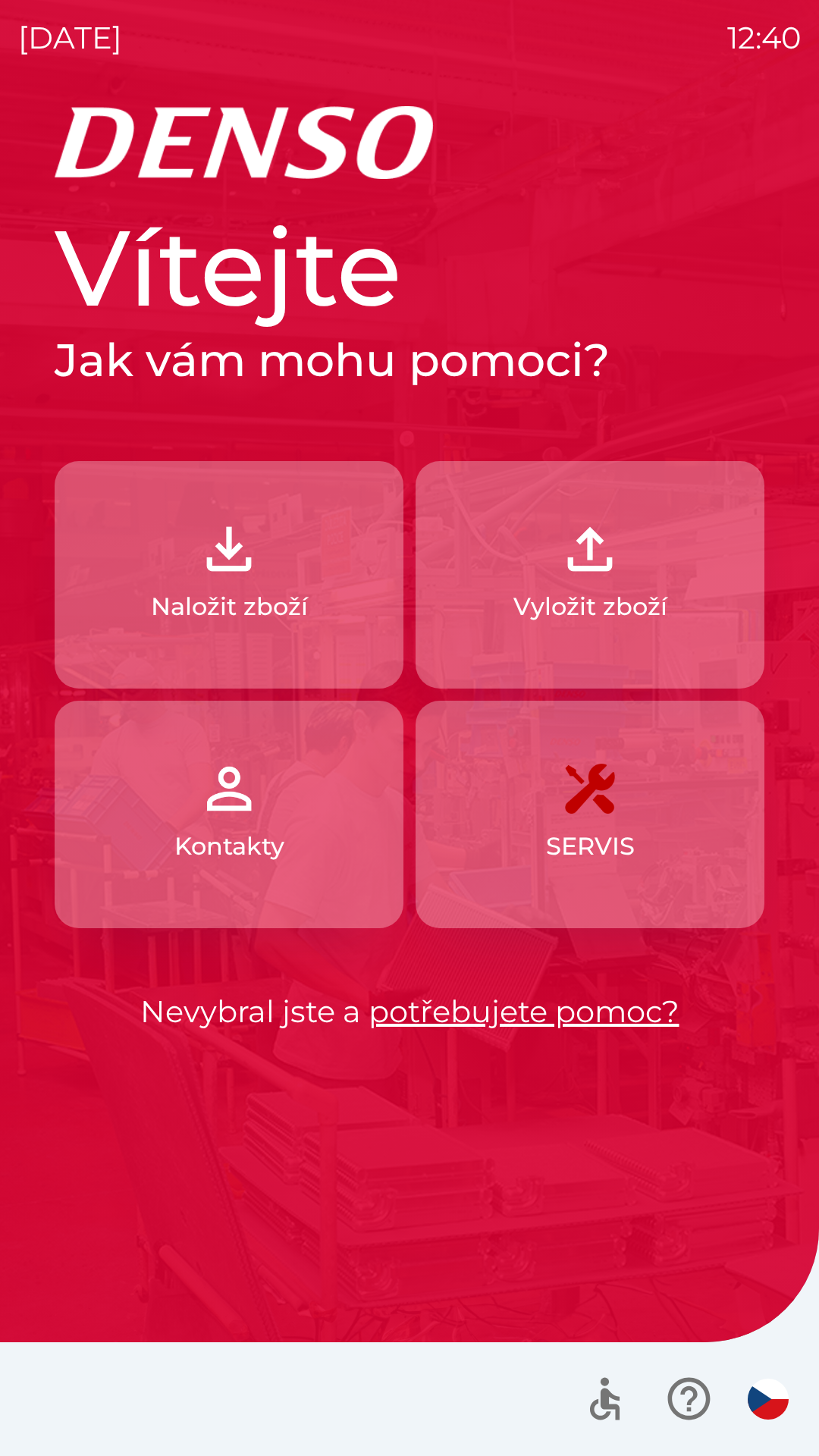
click at [261, 591] on p "Naložit zboží" at bounding box center [230, 607] width 157 height 36
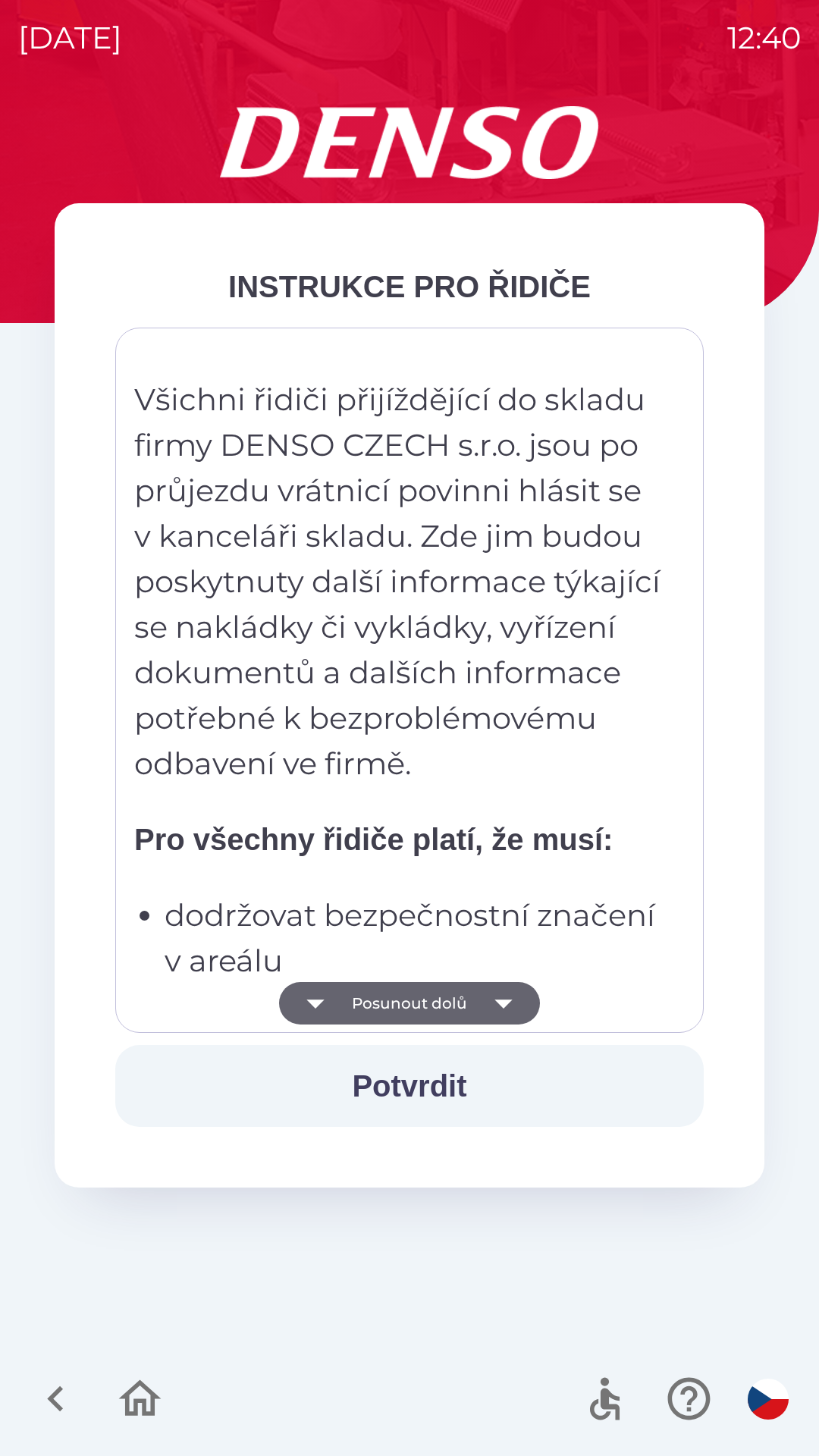
click at [429, 1002] on button "Posunout dolů" at bounding box center [410, 1003] width 261 height 43
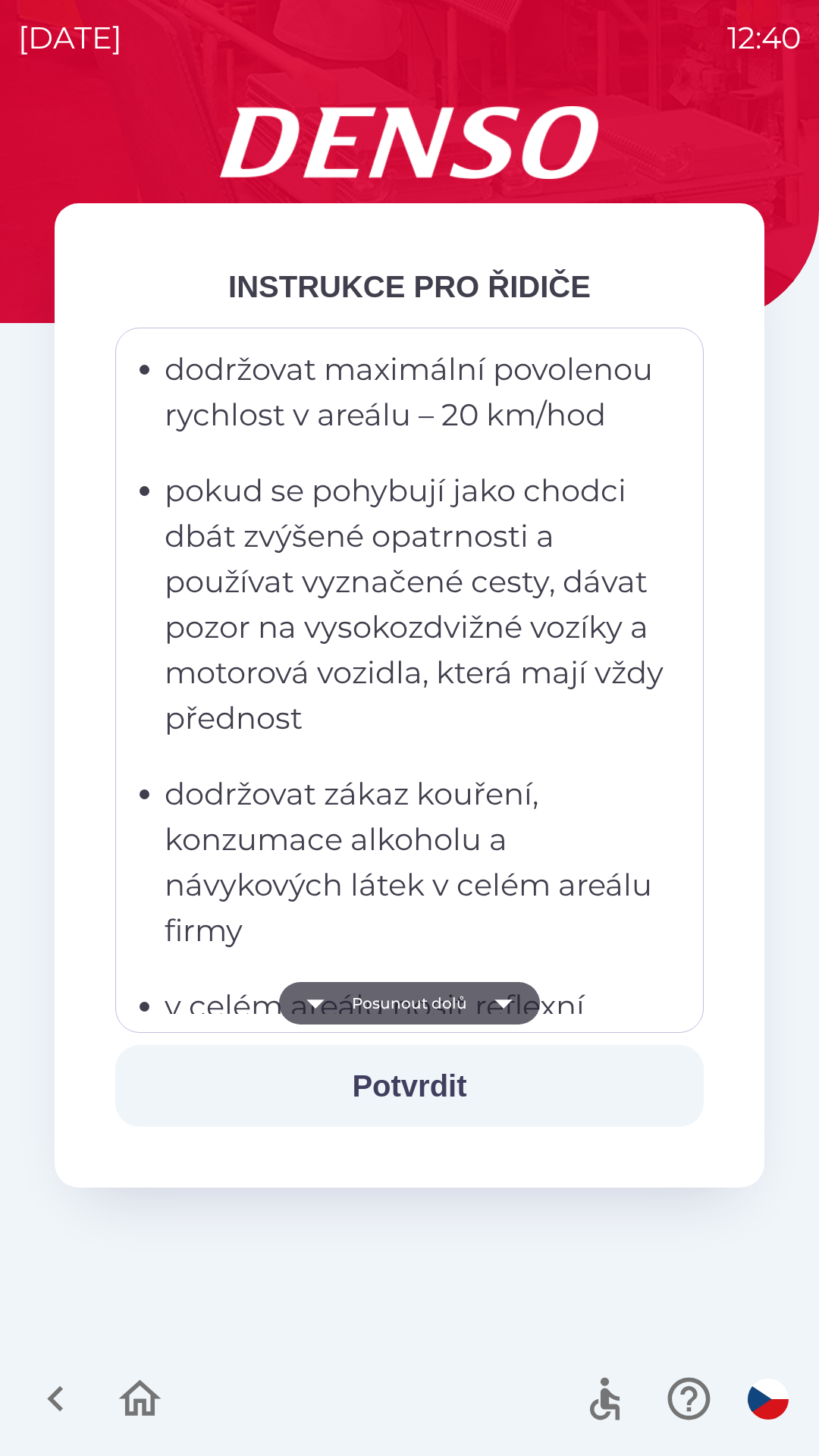
click at [761, 1401] on img "button" at bounding box center [767, 1399] width 41 height 41
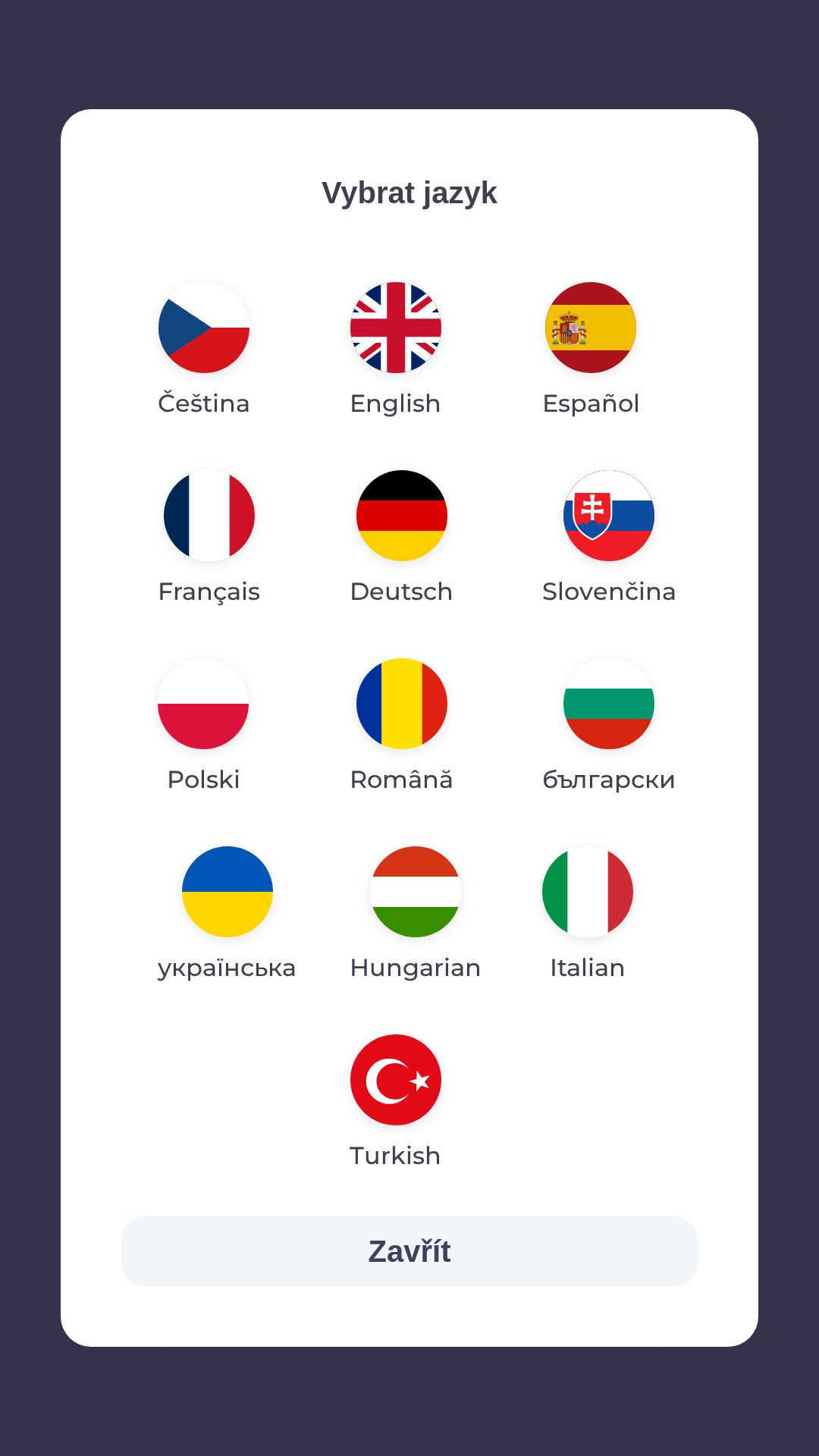
click at [240, 887] on img "button" at bounding box center [227, 892] width 91 height 91
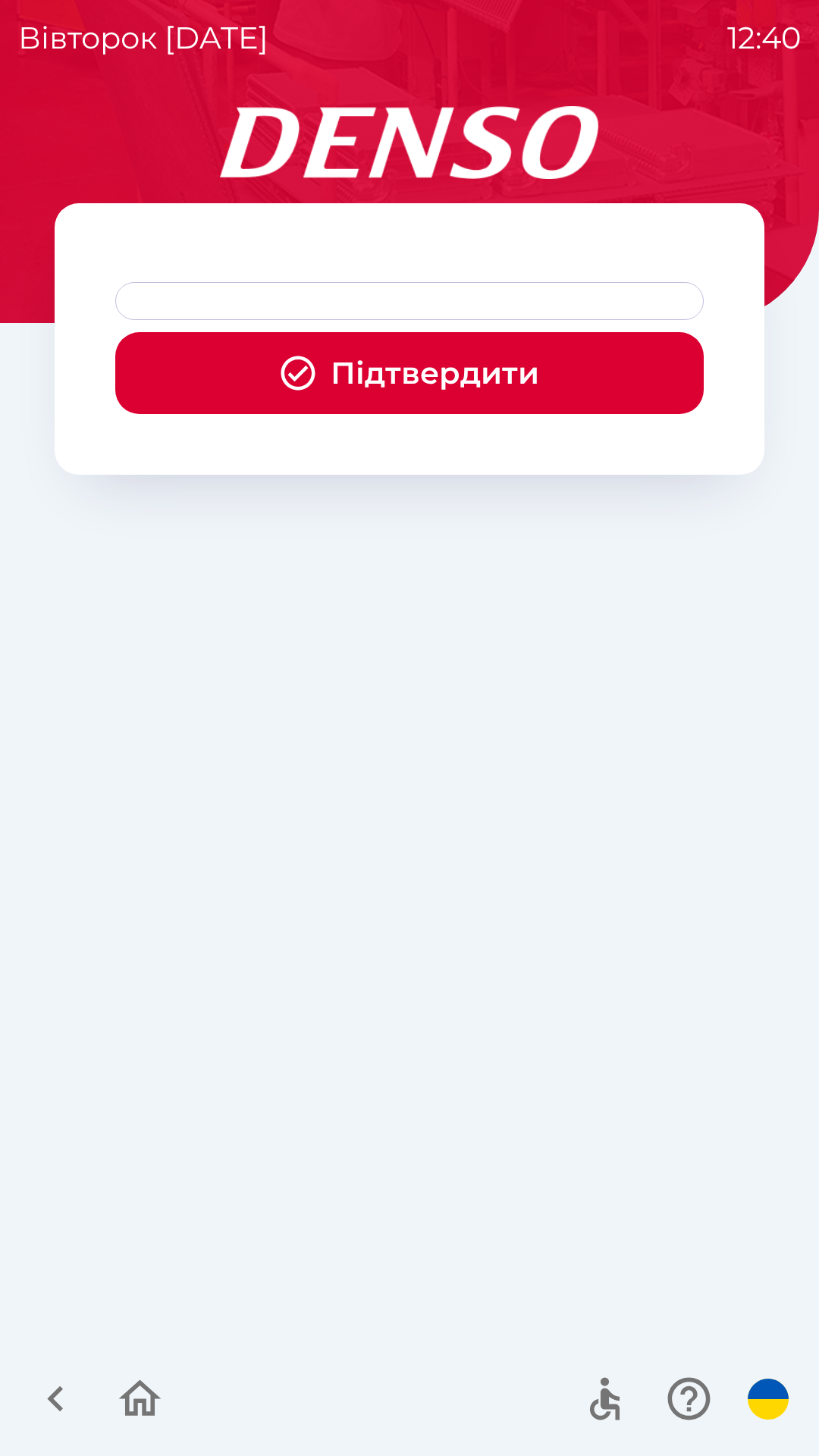
click at [448, 363] on button "Підтвердити" at bounding box center [409, 373] width 588 height 82
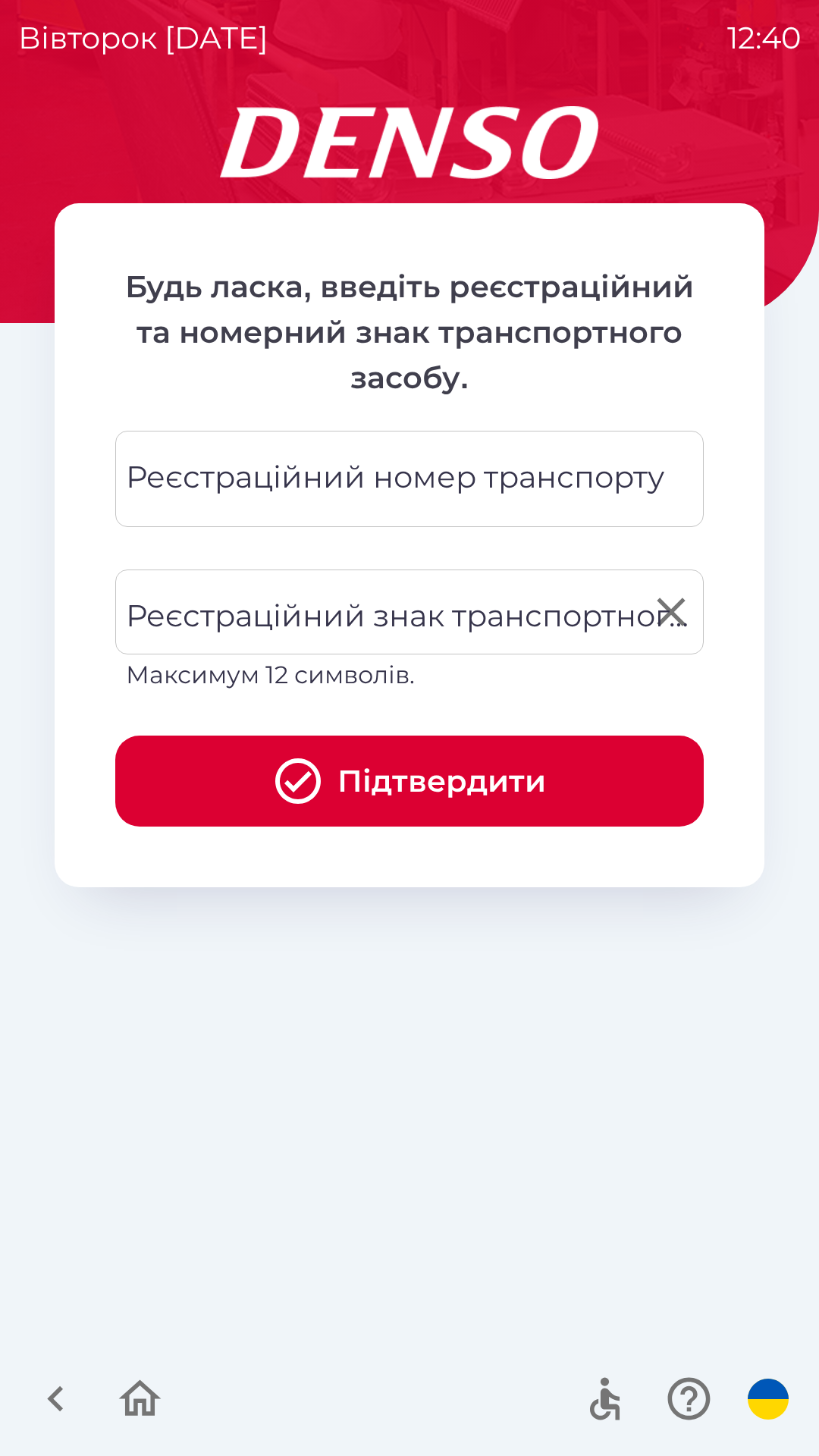
click at [407, 622] on div "Реєстраційний знак транспортного засобу Реєстраційний знак транспортного засобу…" at bounding box center [409, 631] width 588 height 124
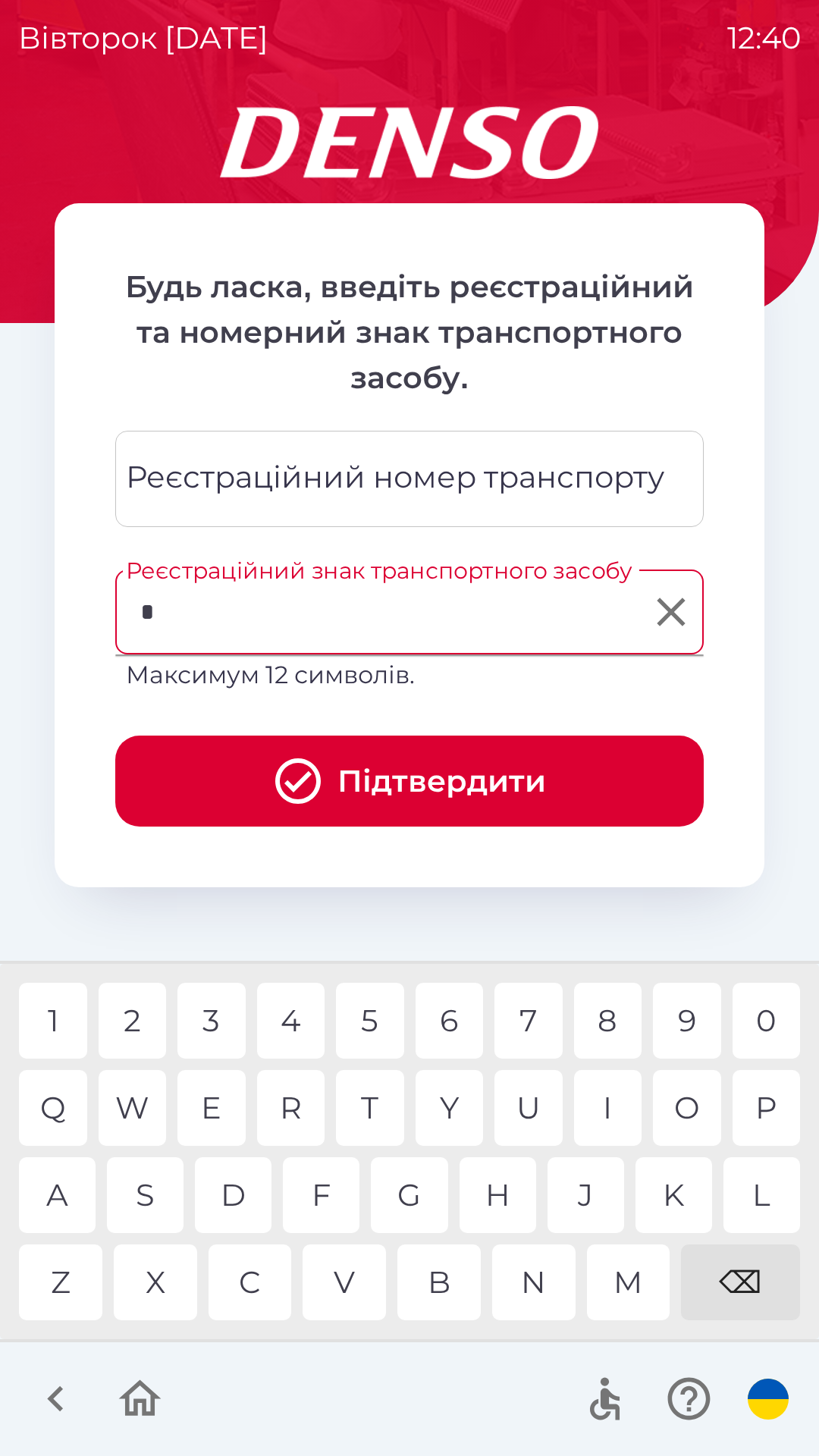
click at [145, 1101] on div "W" at bounding box center [132, 1108] width 68 height 76
click at [446, 1022] on div "6" at bounding box center [449, 1021] width 68 height 76
type input "*******"
click at [212, 1102] on div "E" at bounding box center [211, 1108] width 68 height 76
click at [423, 787] on button "Підтвердити" at bounding box center [409, 781] width 588 height 91
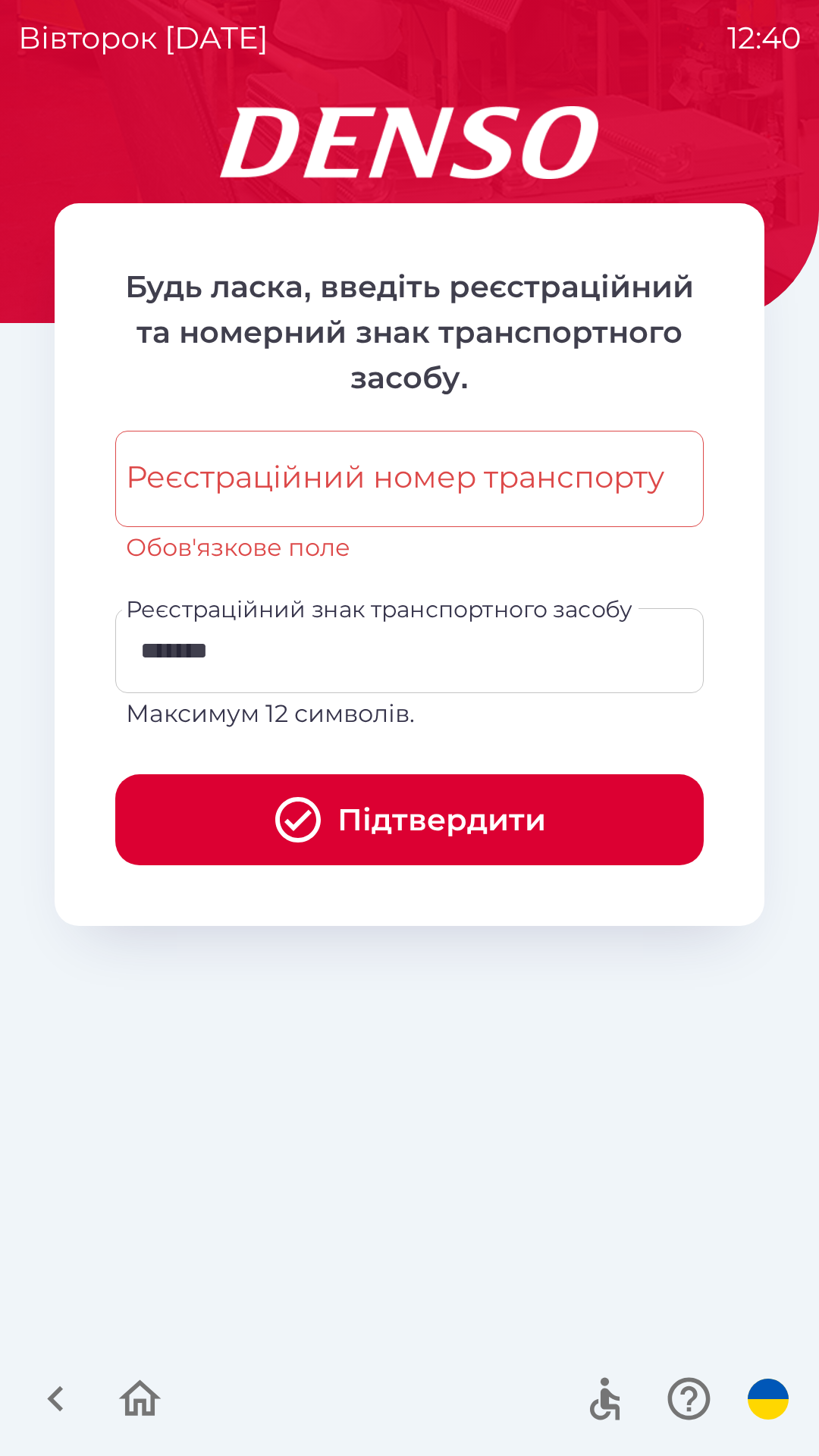
click at [419, 470] on div "Реєстраційний номер транспорту Реєстраційний номер транспорту Обов'язкове поле" at bounding box center [409, 497] width 588 height 135
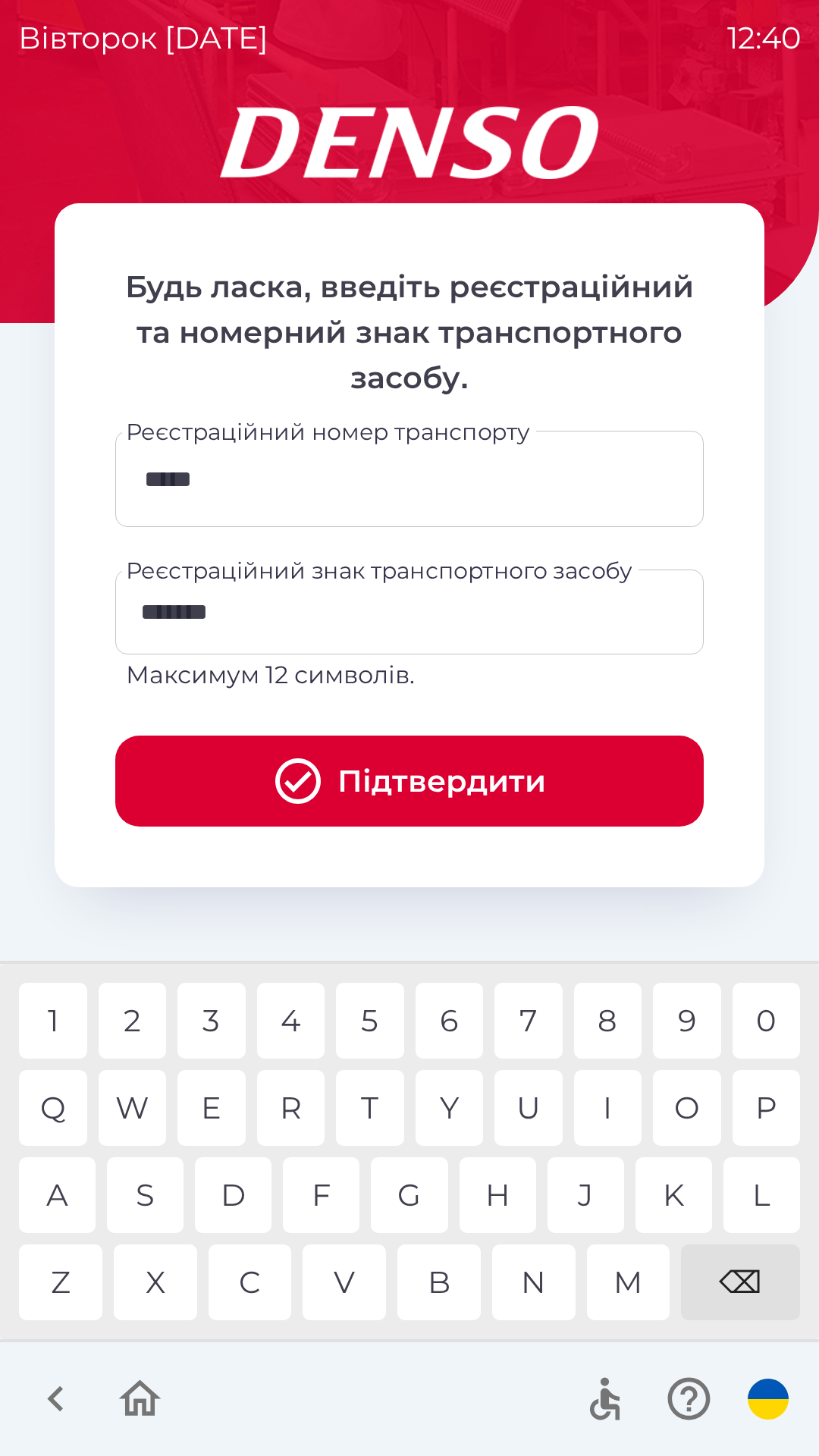
click at [209, 1042] on div "3" at bounding box center [211, 1021] width 68 height 76
click at [377, 1107] on div "T" at bounding box center [370, 1108] width 68 height 76
type input "*******"
click at [416, 782] on button "Підтвердити" at bounding box center [409, 781] width 588 height 91
